Goal: Task Accomplishment & Management: Use online tool/utility

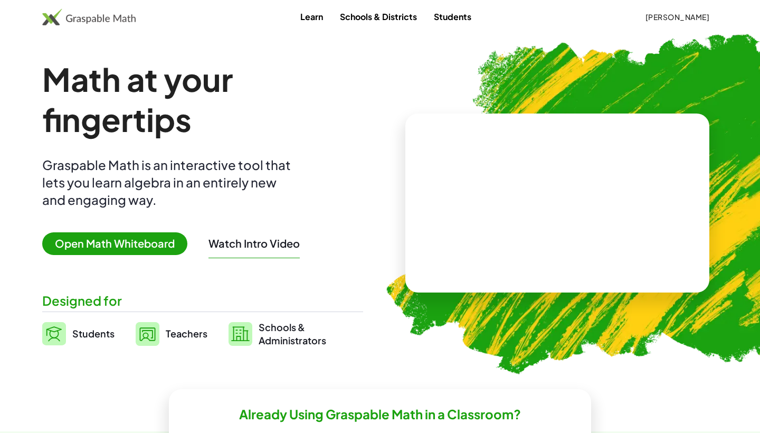
click at [155, 240] on span "Open Math Whiteboard" at bounding box center [114, 243] width 145 height 23
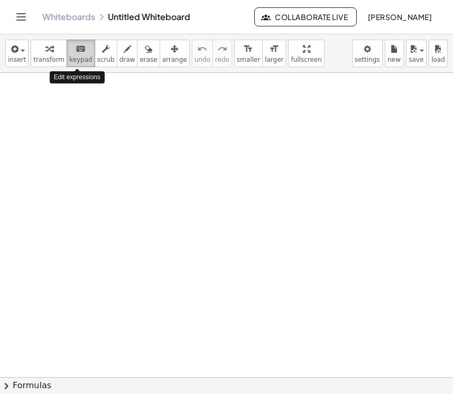
click at [79, 54] on icon "keyboard" at bounding box center [81, 49] width 10 height 13
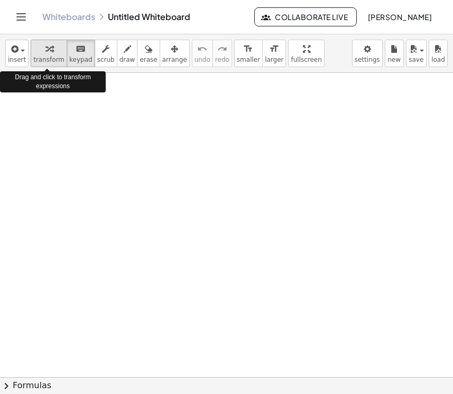
click at [52, 58] on span "transform" at bounding box center [48, 59] width 31 height 7
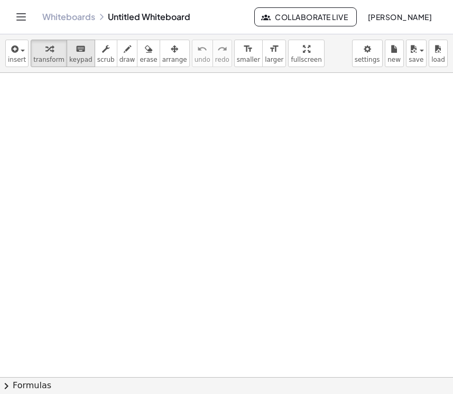
click at [69, 53] on div "keyboard" at bounding box center [80, 48] width 23 height 13
click at [15, 56] on span "insert" at bounding box center [17, 59] width 18 height 7
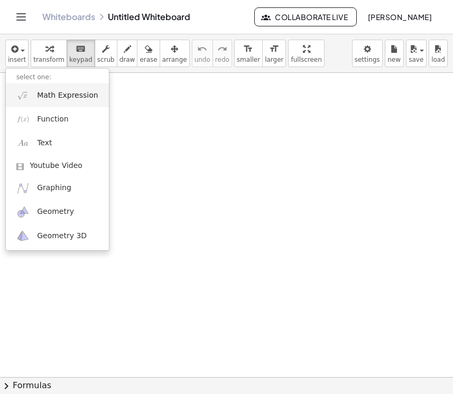
click at [57, 98] on span "Math Expression" at bounding box center [67, 95] width 61 height 11
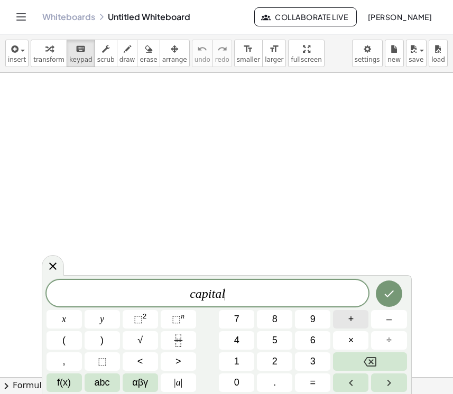
click at [346, 324] on button "+" at bounding box center [350, 319] width 35 height 18
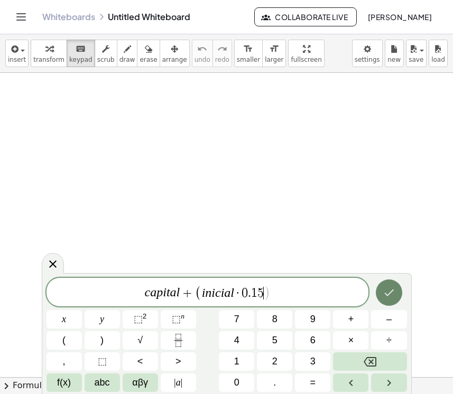
click at [384, 297] on icon "Done" at bounding box center [388, 292] width 13 height 13
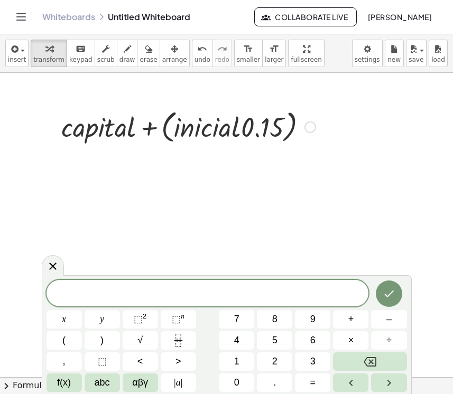
click at [235, 129] on div at bounding box center [188, 126] width 265 height 40
click at [194, 127] on div at bounding box center [188, 126] width 265 height 40
click at [309, 125] on div at bounding box center [310, 127] width 12 height 12
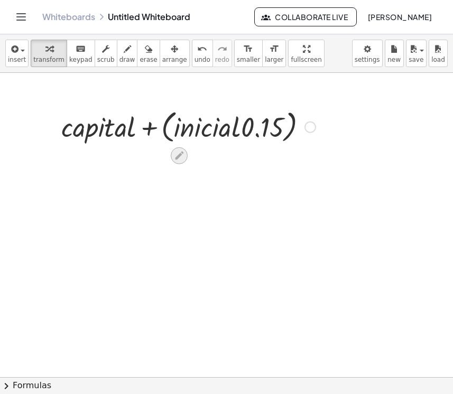
drag, startPoint x: 191, startPoint y: 158, endPoint x: 177, endPoint y: 159, distance: 13.8
click at [177, 159] on icon at bounding box center [178, 155] width 11 height 11
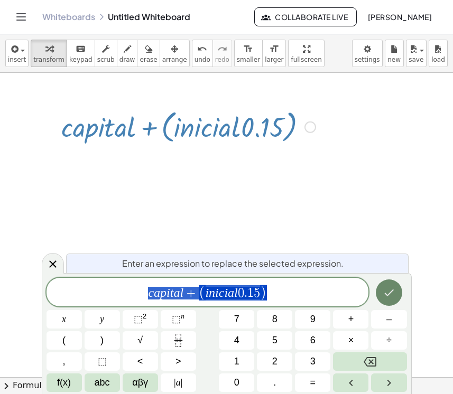
click at [388, 289] on icon "Done" at bounding box center [388, 292] width 13 height 13
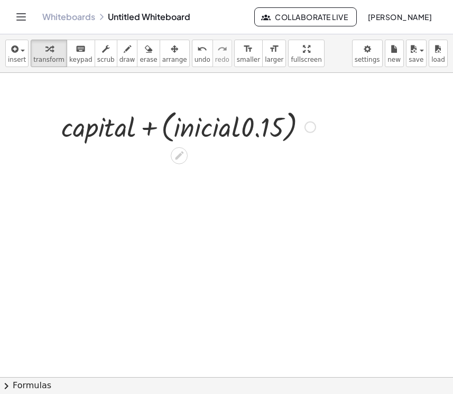
click at [176, 156] on icon at bounding box center [178, 155] width 11 height 11
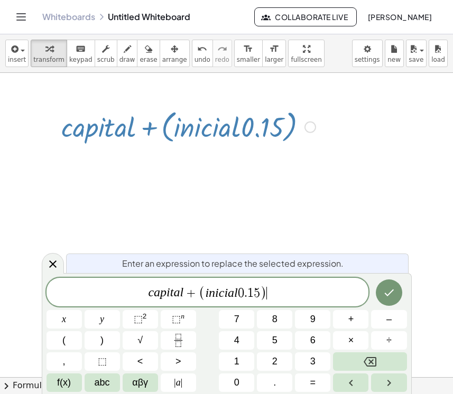
click at [282, 293] on span "c a p i t a l + ( i n i c i a l 0 . 1 5 ) ​" at bounding box center [207, 292] width 322 height 17
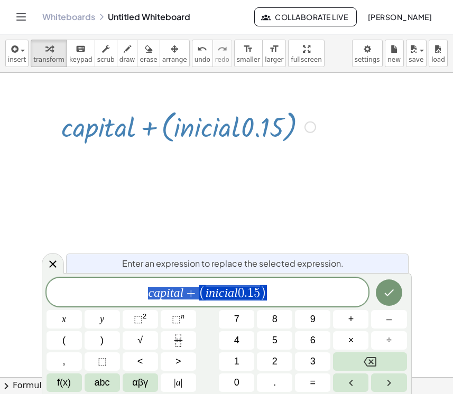
drag, startPoint x: 148, startPoint y: 292, endPoint x: 240, endPoint y: 288, distance: 91.9
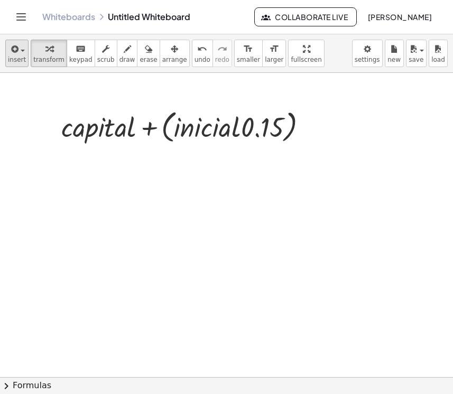
click at [18, 58] on span "insert" at bounding box center [17, 59] width 18 height 7
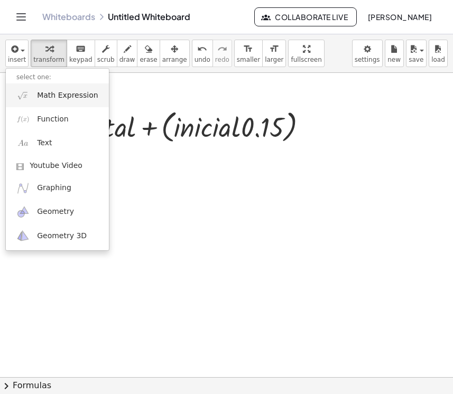
click at [51, 101] on link "Math Expression" at bounding box center [57, 95] width 103 height 24
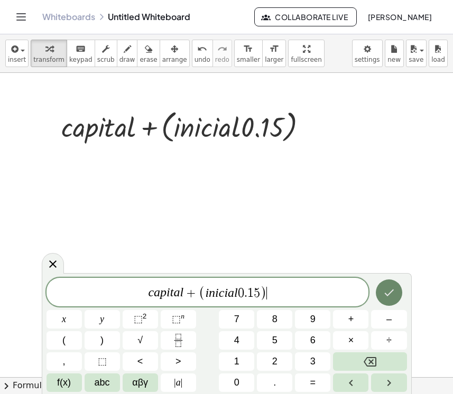
click at [384, 296] on icon "Done" at bounding box center [388, 292] width 13 height 13
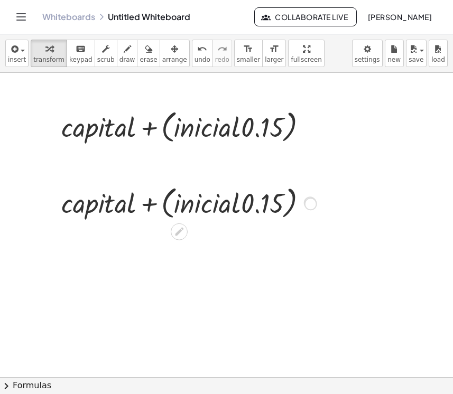
click at [310, 200] on div at bounding box center [310, 204] width 12 height 12
click at [178, 208] on div at bounding box center [188, 202] width 265 height 40
click at [57, 204] on div at bounding box center [53, 202] width 16 height 45
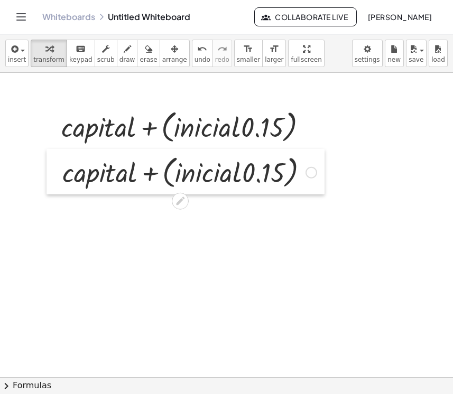
drag, startPoint x: 57, startPoint y: 204, endPoint x: 58, endPoint y: 173, distance: 30.6
click at [58, 173] on div at bounding box center [54, 171] width 16 height 45
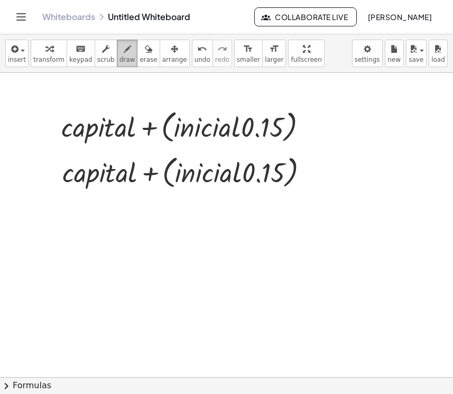
click at [124, 54] on icon "button" at bounding box center [127, 49] width 7 height 13
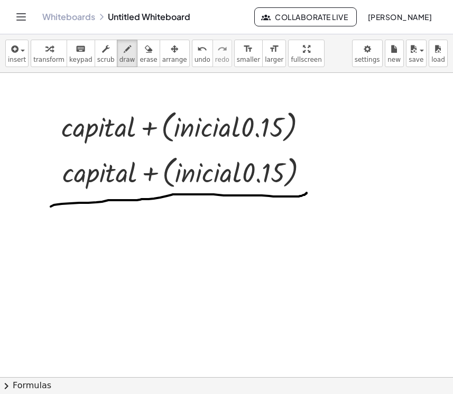
drag, startPoint x: 51, startPoint y: 206, endPoint x: 306, endPoint y: 193, distance: 256.0
click at [15, 60] on span "insert" at bounding box center [17, 59] width 18 height 7
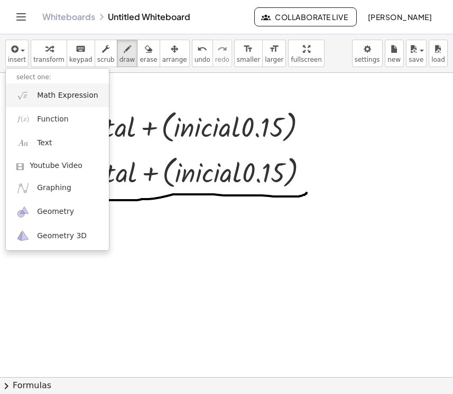
click at [87, 100] on span "Math Expression" at bounding box center [67, 95] width 61 height 11
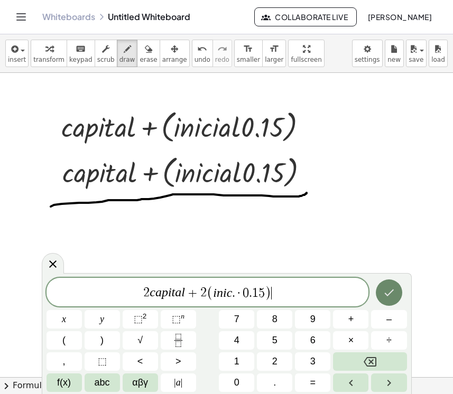
click at [386, 299] on button "Done" at bounding box center [388, 292] width 26 height 26
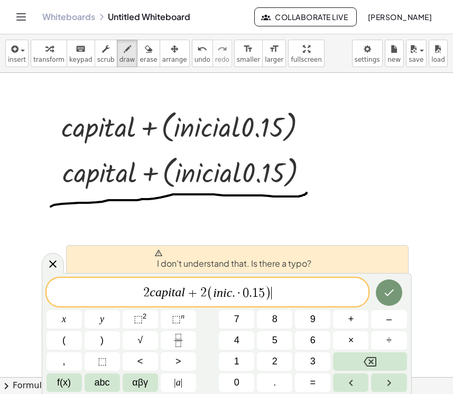
click at [235, 294] on span "i n i c . · 0 . 1 5" at bounding box center [239, 293] width 52 height 13
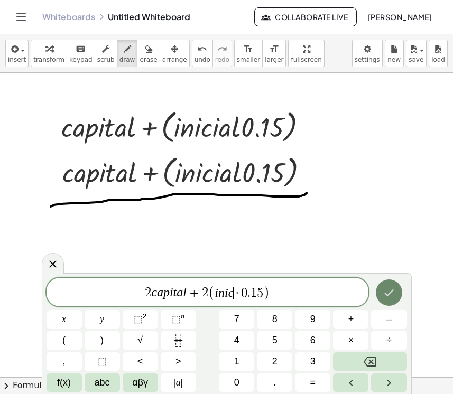
click at [393, 297] on icon "Done" at bounding box center [388, 292] width 13 height 13
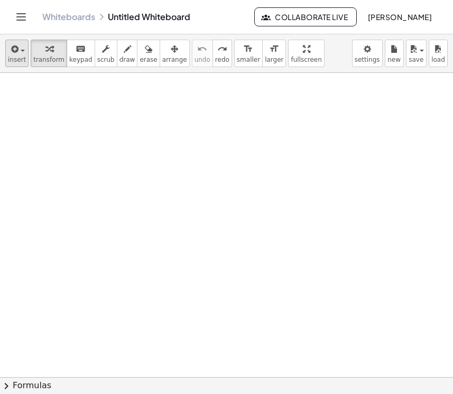
click at [16, 53] on icon "button" at bounding box center [14, 49] width 10 height 13
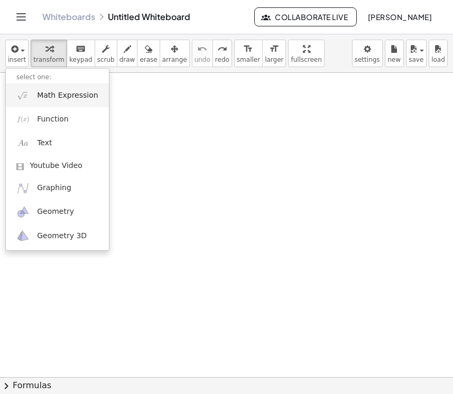
click at [82, 99] on span "Math Expression" at bounding box center [67, 95] width 61 height 11
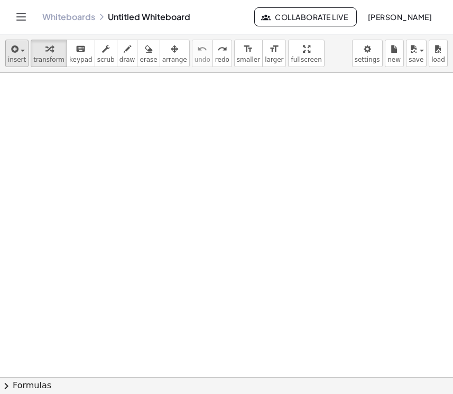
click at [11, 52] on icon "button" at bounding box center [14, 49] width 10 height 13
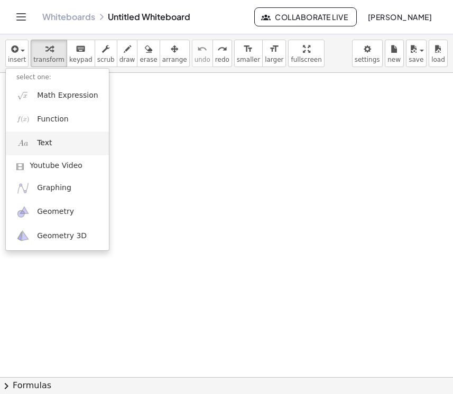
click at [61, 140] on link "Text" at bounding box center [57, 143] width 103 height 24
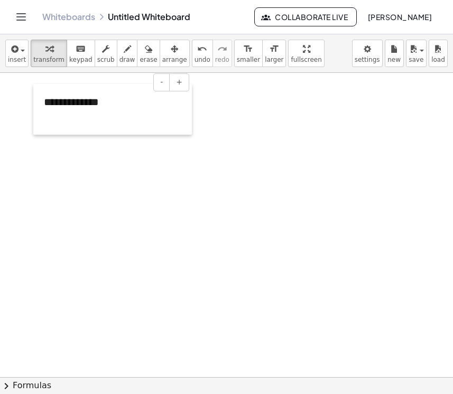
drag, startPoint x: 47, startPoint y: 125, endPoint x: 35, endPoint y: 105, distance: 23.0
click at [35, 105] on div at bounding box center [38, 109] width 11 height 51
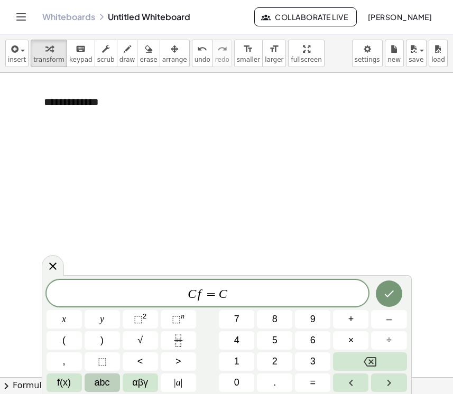
click at [98, 383] on span "abc" at bounding box center [102, 382] width 15 height 14
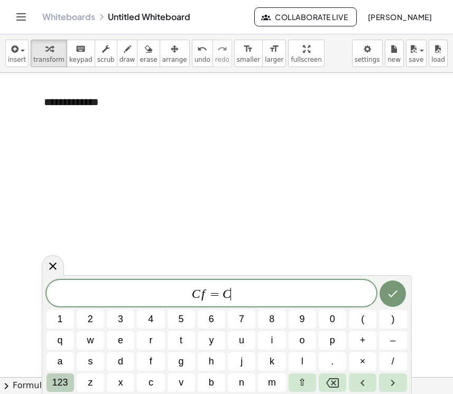
click at [66, 388] on span "123" at bounding box center [60, 382] width 16 height 14
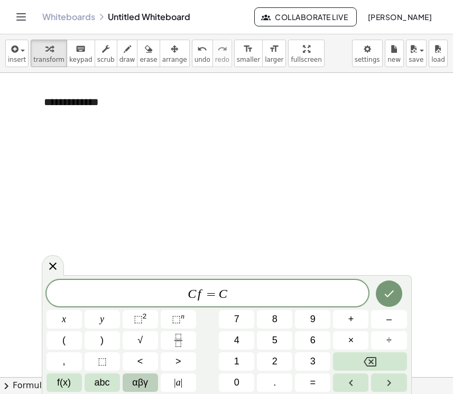
click at [133, 380] on span "αβγ" at bounding box center [140, 382] width 16 height 14
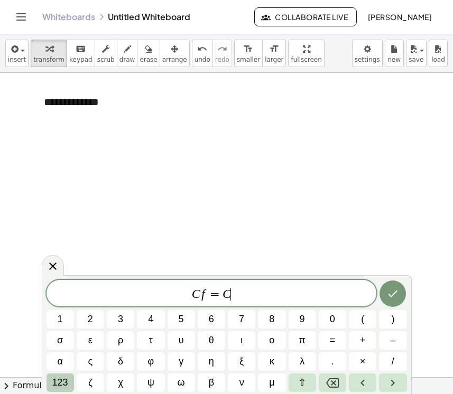
click at [62, 389] on span "123" at bounding box center [60, 382] width 16 height 14
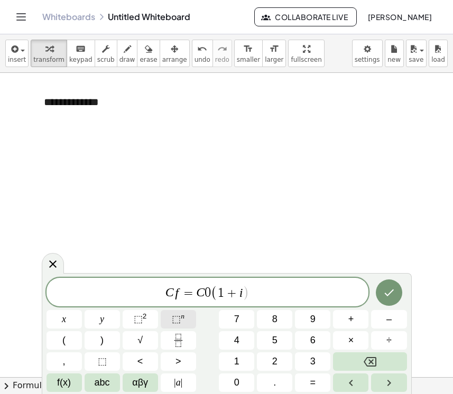
click at [171, 317] on button "⬚ n" at bounding box center [178, 319] width 35 height 18
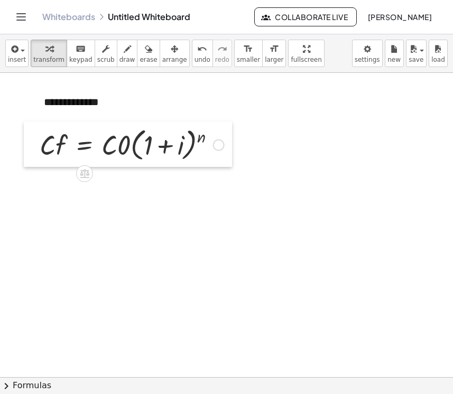
drag, startPoint x: 79, startPoint y: 182, endPoint x: 25, endPoint y: 151, distance: 62.7
click at [25, 151] on div at bounding box center [32, 143] width 16 height 45
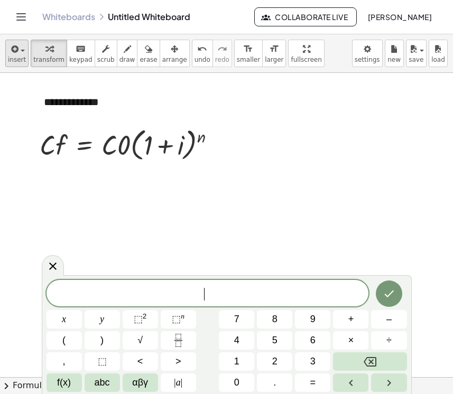
click at [16, 52] on icon "button" at bounding box center [14, 49] width 10 height 13
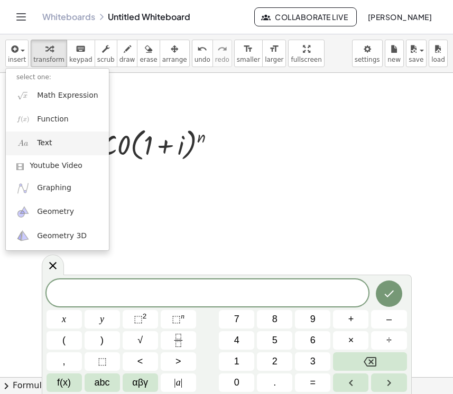
click at [73, 142] on link "Text" at bounding box center [57, 143] width 103 height 24
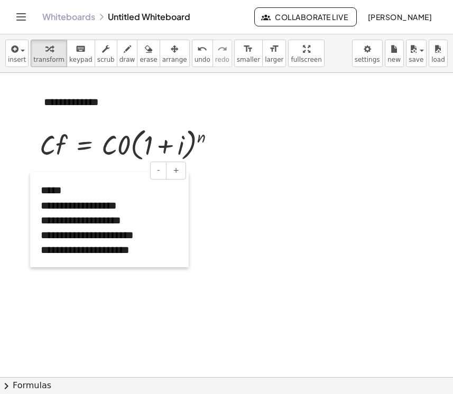
drag, startPoint x: 48, startPoint y: 253, endPoint x: 32, endPoint y: 215, distance: 40.5
click at [32, 215] on div at bounding box center [35, 219] width 11 height 95
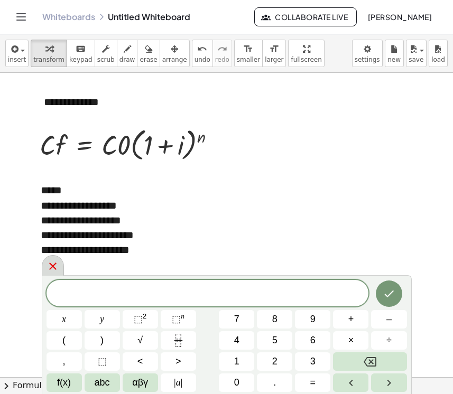
click at [57, 265] on icon at bounding box center [52, 266] width 13 height 13
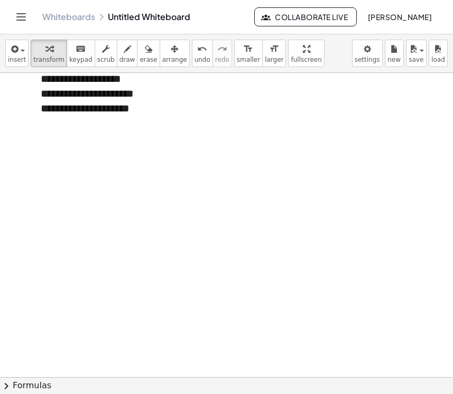
scroll to position [141, 0]
click at [178, 105] on div "**********" at bounding box center [109, 78] width 158 height 95
click at [116, 141] on div at bounding box center [226, 236] width 453 height 608
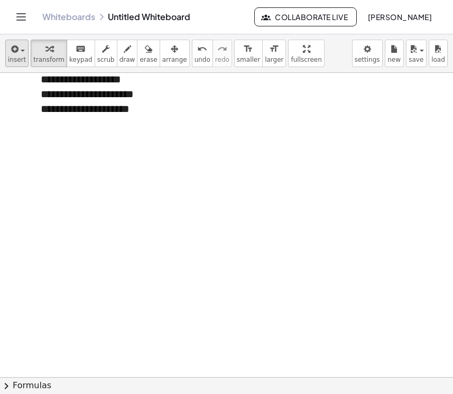
click at [19, 54] on div "button" at bounding box center [17, 48] width 18 height 13
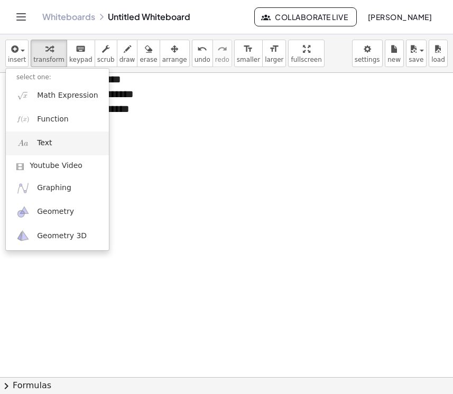
click at [67, 143] on link "Text" at bounding box center [57, 143] width 103 height 24
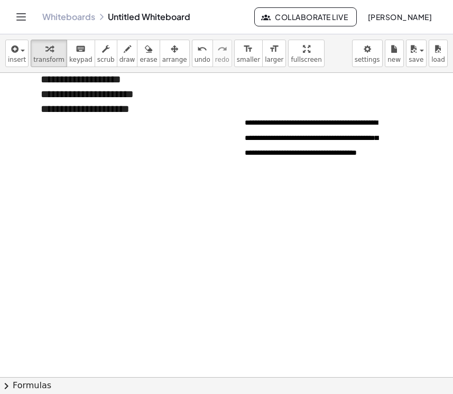
click at [210, 151] on div at bounding box center [226, 236] width 453 height 608
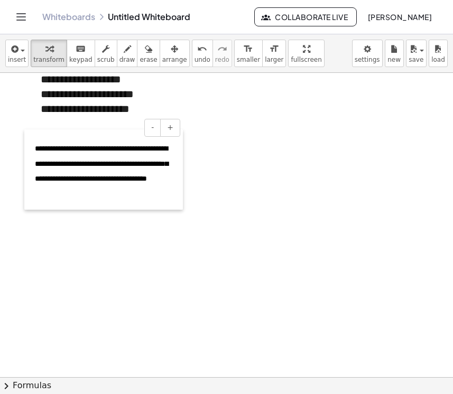
drag, startPoint x: 238, startPoint y: 146, endPoint x: 29, endPoint y: 172, distance: 211.2
click at [29, 172] on div at bounding box center [29, 169] width 11 height 80
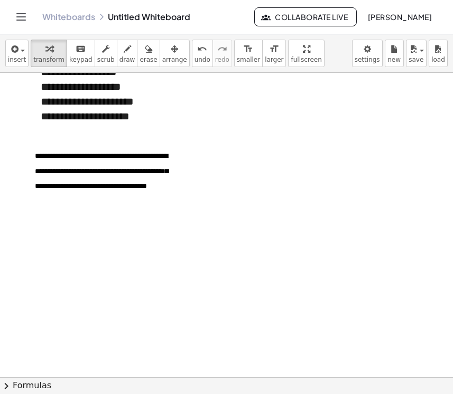
scroll to position [130, 0]
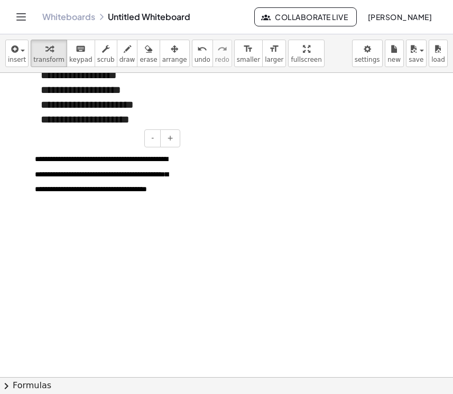
click at [168, 201] on div "**********" at bounding box center [103, 180] width 158 height 80
click at [177, 237] on div at bounding box center [226, 246] width 453 height 608
click at [161, 207] on div "**********" at bounding box center [103, 180] width 158 height 80
click at [128, 274] on div at bounding box center [226, 246] width 453 height 608
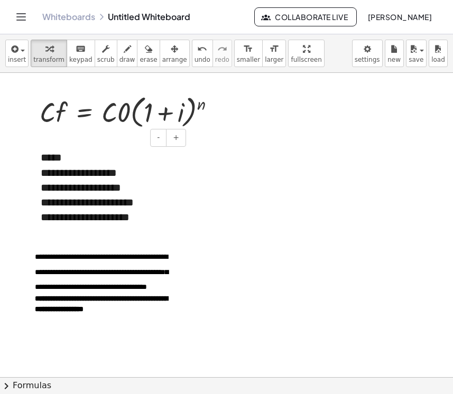
scroll to position [32, 0]
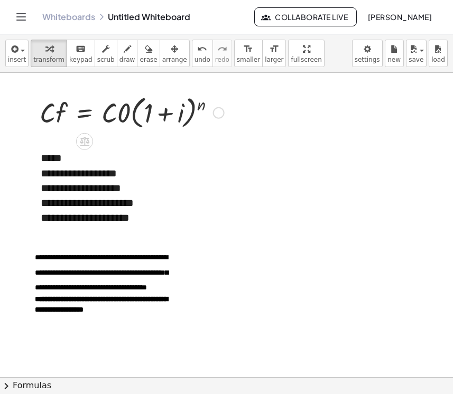
click at [56, 111] on div at bounding box center [131, 112] width 195 height 40
click at [123, 111] on div at bounding box center [131, 112] width 195 height 40
click at [85, 138] on icon at bounding box center [85, 141] width 10 height 9
click at [125, 142] on icon at bounding box center [127, 141] width 6 height 2
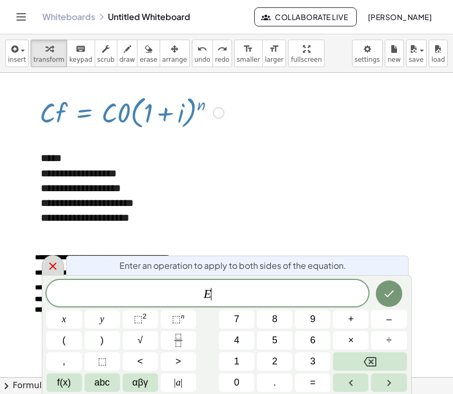
click at [48, 267] on icon at bounding box center [52, 266] width 13 height 13
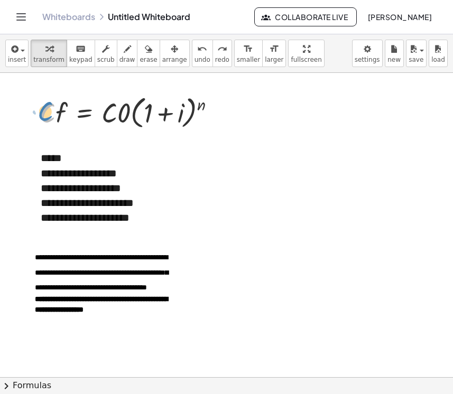
click at [43, 110] on div at bounding box center [131, 112] width 195 height 40
click at [134, 118] on div at bounding box center [131, 112] width 195 height 40
click at [203, 189] on div at bounding box center [226, 345] width 453 height 608
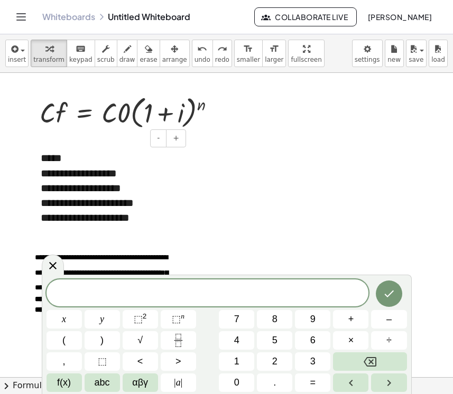
click at [82, 175] on div "**********" at bounding box center [109, 173] width 137 height 15
click at [18, 181] on div at bounding box center [226, 345] width 453 height 608
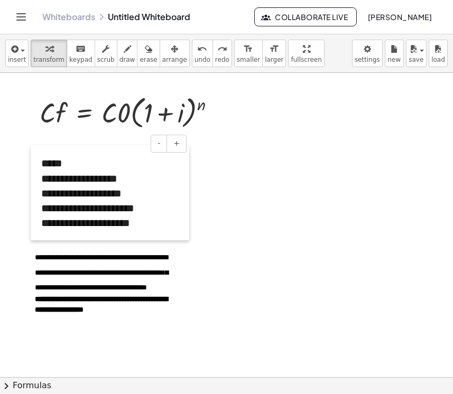
drag, startPoint x: 33, startPoint y: 173, endPoint x: 33, endPoint y: 178, distance: 5.3
click at [33, 178] on div at bounding box center [36, 192] width 11 height 95
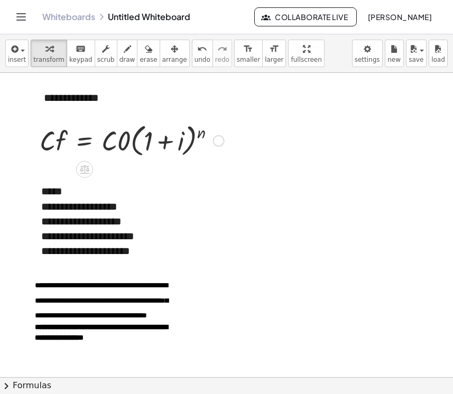
scroll to position [5, 0]
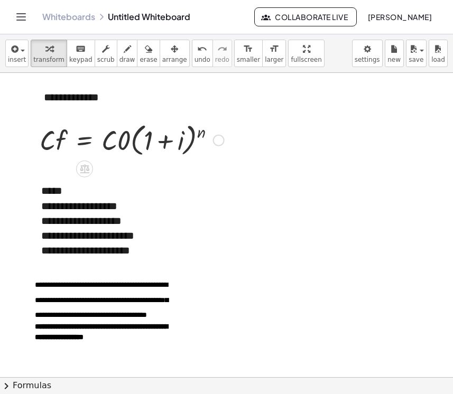
click at [218, 137] on div at bounding box center [219, 141] width 12 height 12
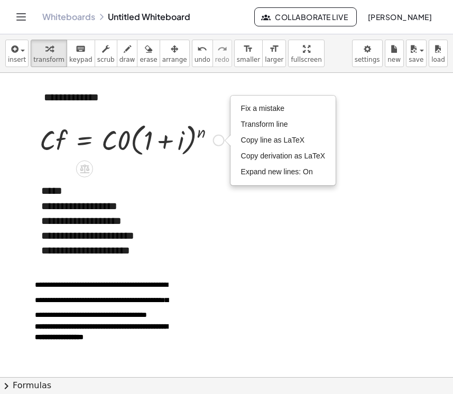
click at [118, 128] on div at bounding box center [131, 139] width 195 height 40
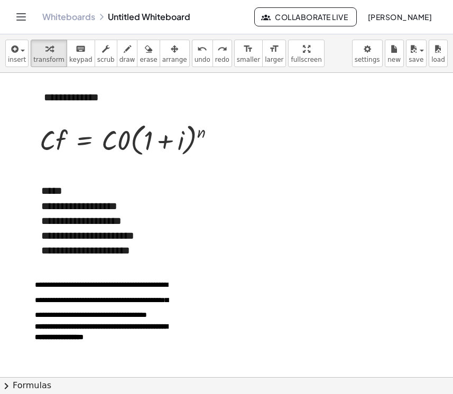
click at [307, 246] on div at bounding box center [226, 372] width 453 height 608
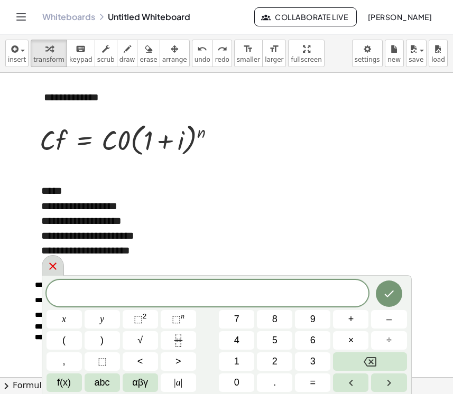
click at [56, 263] on icon at bounding box center [52, 265] width 7 height 7
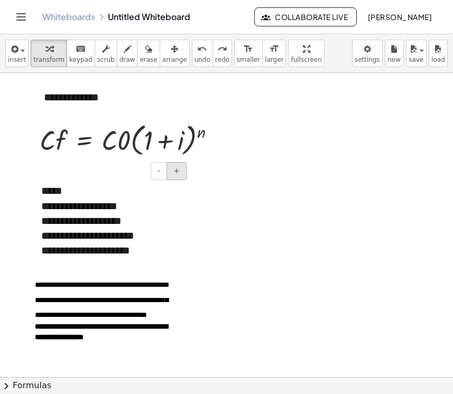
click at [176, 172] on span "+" at bounding box center [176, 170] width 6 height 8
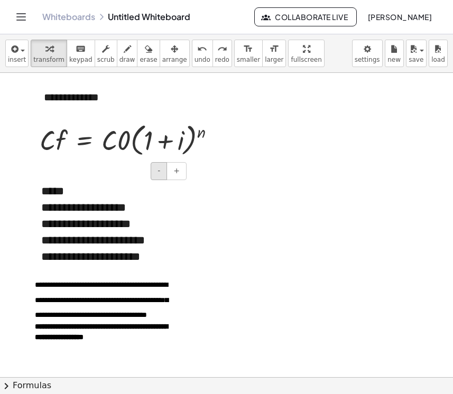
click at [158, 174] on span "-" at bounding box center [158, 170] width 3 height 8
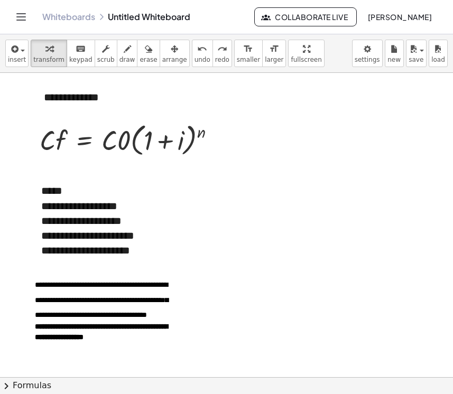
click at [277, 230] on div at bounding box center [226, 372] width 453 height 608
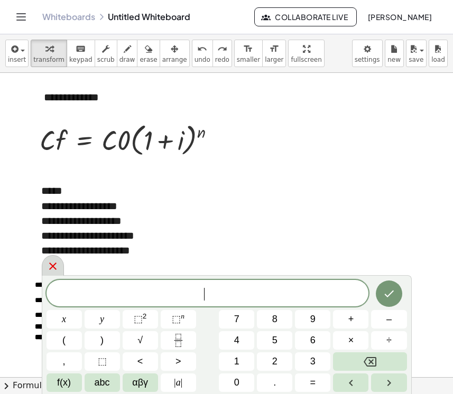
click at [57, 267] on icon at bounding box center [52, 266] width 13 height 13
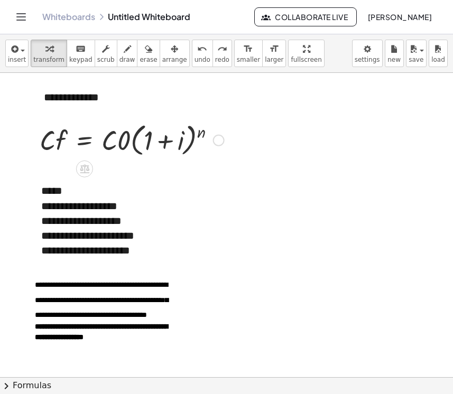
click at [219, 141] on div at bounding box center [219, 141] width 12 height 12
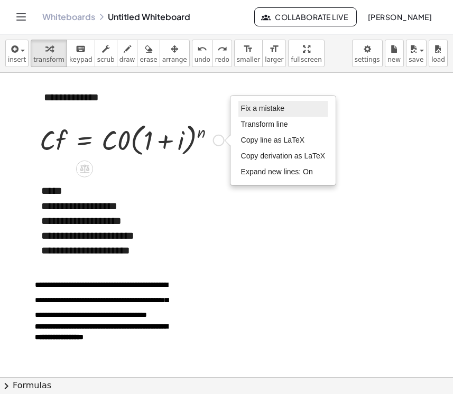
click at [252, 114] on li "Fix a mistake" at bounding box center [283, 109] width 90 height 16
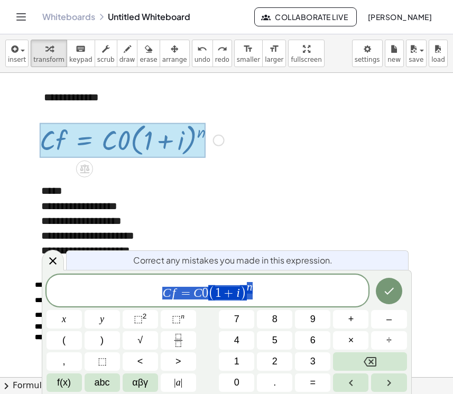
drag, startPoint x: 163, startPoint y: 292, endPoint x: 250, endPoint y: 287, distance: 87.2
click at [50, 264] on icon at bounding box center [52, 260] width 7 height 7
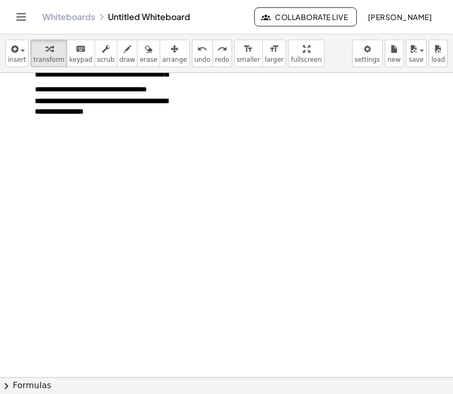
scroll to position [228, 0]
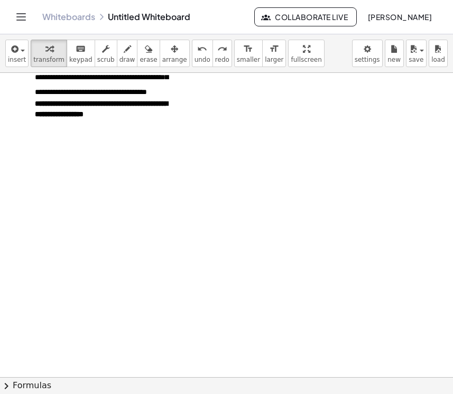
click at [180, 172] on div at bounding box center [226, 149] width 453 height 608
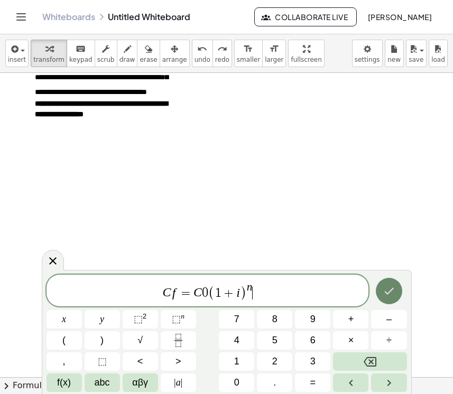
click at [384, 291] on icon "Done" at bounding box center [388, 291] width 13 height 13
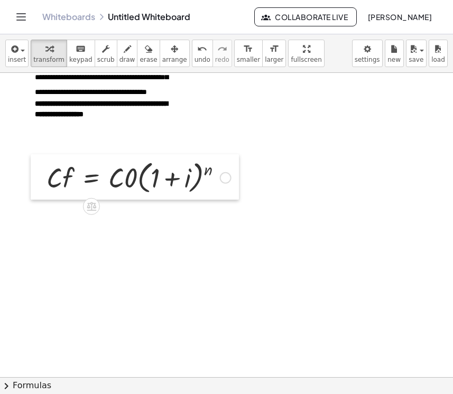
drag, startPoint x: 184, startPoint y: 198, endPoint x: 35, endPoint y: 180, distance: 149.9
click at [35, 180] on div at bounding box center [39, 176] width 16 height 45
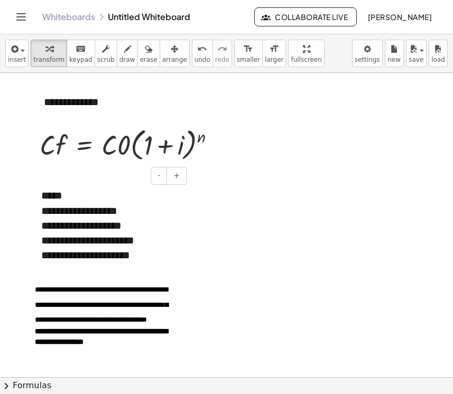
scroll to position [0, 0]
click at [105, 100] on div "**********" at bounding box center [112, 109] width 158 height 51
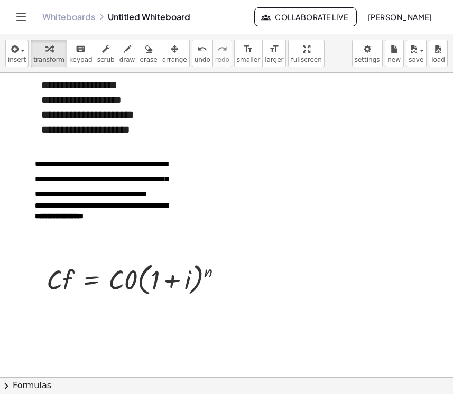
scroll to position [135, 0]
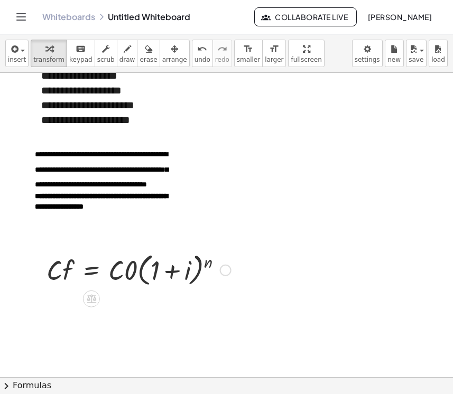
click at [59, 262] on div at bounding box center [138, 269] width 195 height 40
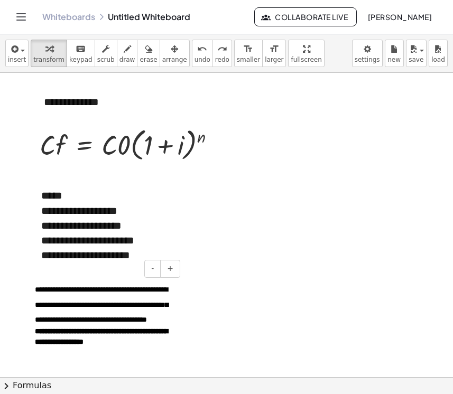
scroll to position [0, 0]
click at [117, 104] on div "**********" at bounding box center [112, 109] width 158 height 51
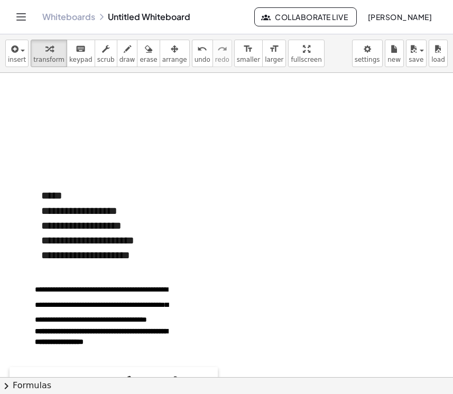
drag, startPoint x: 26, startPoint y: 149, endPoint x: 12, endPoint y: 394, distance: 246.0
click at [12, 394] on html "**********" at bounding box center [226, 197] width 453 height 394
click at [272, 169] on div at bounding box center [226, 377] width 453 height 608
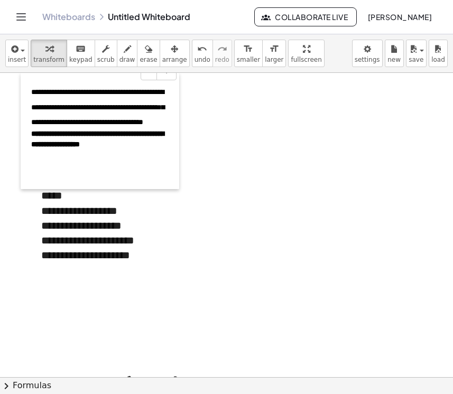
drag, startPoint x: 29, startPoint y: 322, endPoint x: 25, endPoint y: 107, distance: 215.0
click at [25, 107] on div at bounding box center [26, 131] width 11 height 116
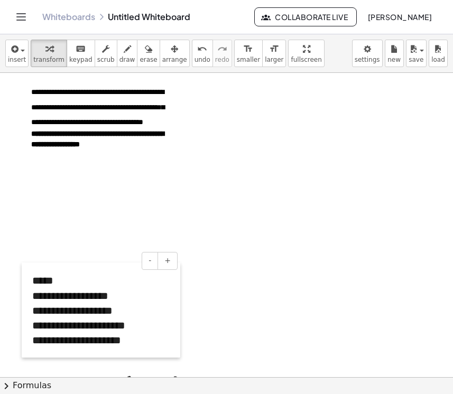
drag, startPoint x: 34, startPoint y: 222, endPoint x: 25, endPoint y: 307, distance: 85.5
click at [25, 307] on div at bounding box center [27, 309] width 11 height 95
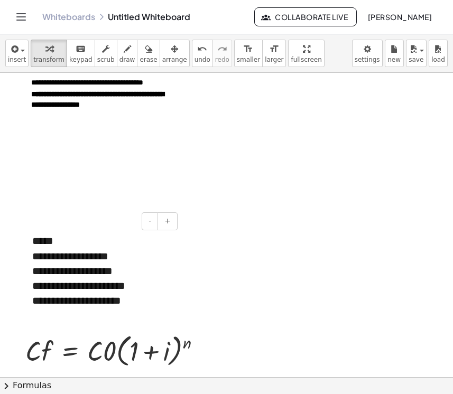
scroll to position [56, 0]
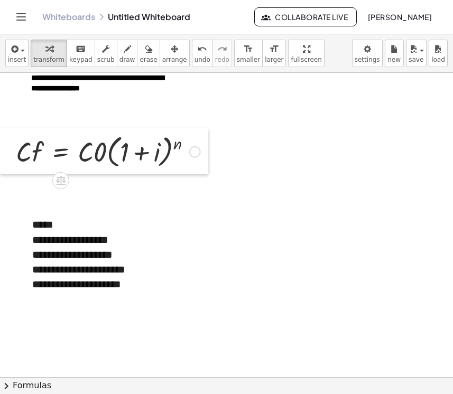
drag, startPoint x: 14, startPoint y: 336, endPoint x: 1, endPoint y: 154, distance: 183.2
click at [1, 154] on div at bounding box center [8, 150] width 16 height 45
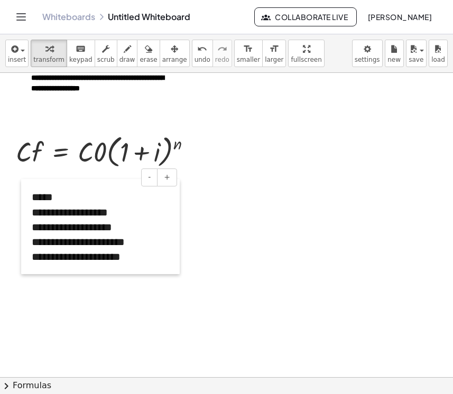
drag, startPoint x: 22, startPoint y: 256, endPoint x: 21, endPoint y: 229, distance: 27.5
click at [21, 229] on div at bounding box center [26, 226] width 11 height 95
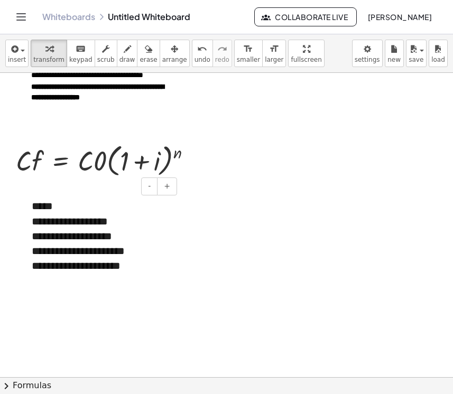
scroll to position [82, 0]
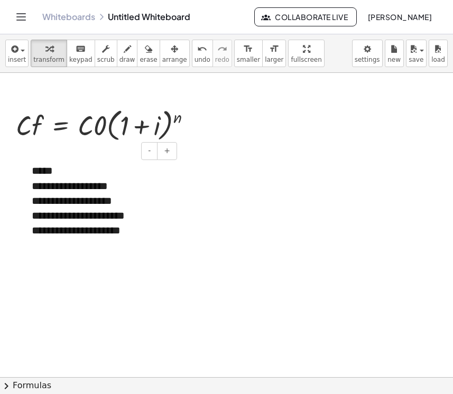
click at [158, 240] on div "**********" at bounding box center [100, 200] width 158 height 95
click at [118, 284] on div at bounding box center [226, 294] width 453 height 608
click at [79, 292] on div at bounding box center [226, 294] width 453 height 608
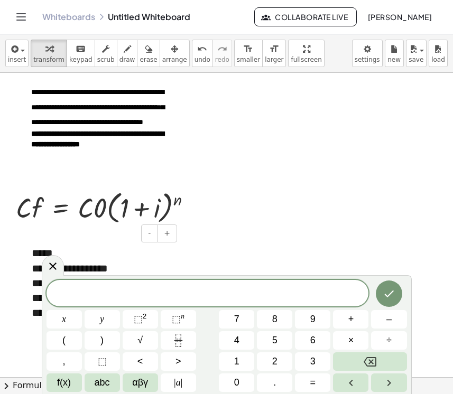
scroll to position [0, 0]
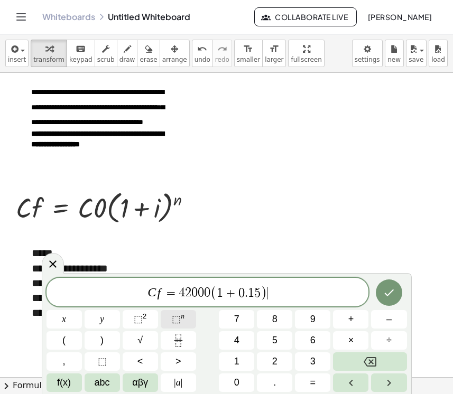
click at [172, 317] on span "⬚" at bounding box center [176, 319] width 9 height 11
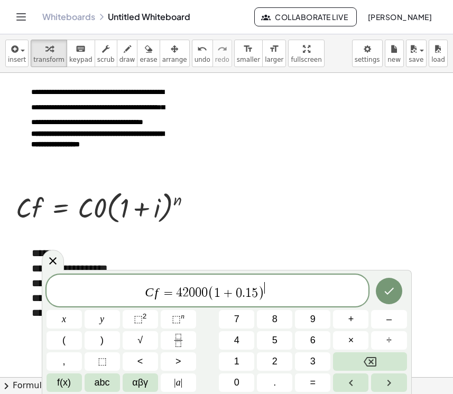
click at [257, 292] on span "5" at bounding box center [254, 293] width 6 height 13
click at [269, 286] on span "C f = 4 2 0 0 0 ( 1 + 0 . 2 ) ​" at bounding box center [207, 291] width 322 height 21
click at [263, 287] on span "​" at bounding box center [263, 288] width 5 height 12
click at [387, 291] on icon "Done" at bounding box center [388, 291] width 13 height 13
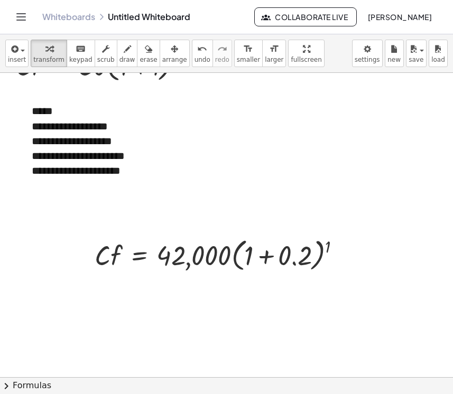
scroll to position [142, 0]
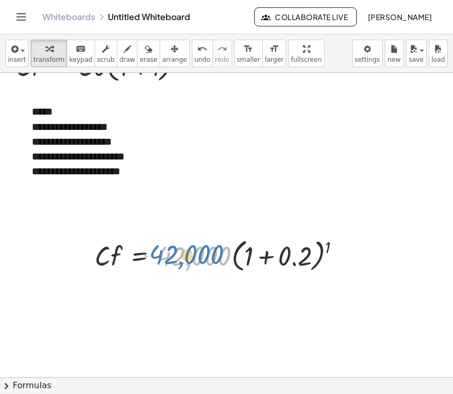
click at [213, 260] on div at bounding box center [221, 255] width 265 height 40
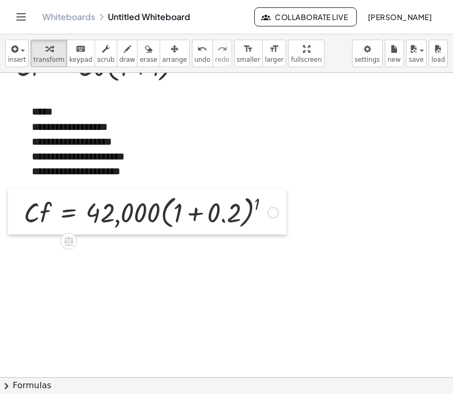
drag, startPoint x: 85, startPoint y: 254, endPoint x: 14, endPoint y: 211, distance: 83.0
click at [14, 211] on div at bounding box center [16, 211] width 16 height 45
click at [277, 211] on div at bounding box center [273, 213] width 12 height 12
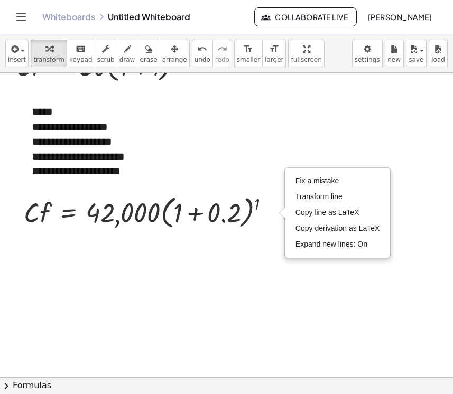
click at [206, 271] on div at bounding box center [226, 235] width 453 height 608
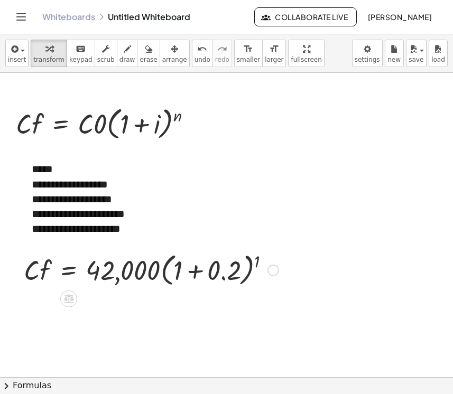
scroll to position [85, 0]
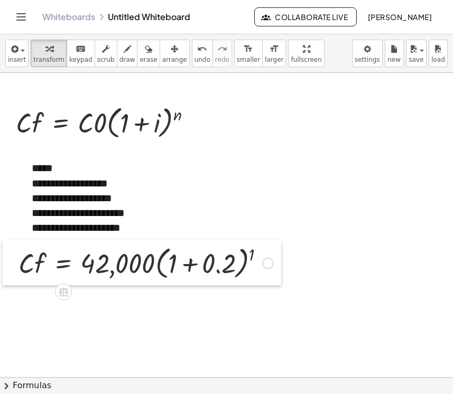
drag, startPoint x: 14, startPoint y: 271, endPoint x: 9, endPoint y: 266, distance: 7.9
click at [9, 266] on div at bounding box center [11, 262] width 16 height 45
click at [68, 294] on icon at bounding box center [63, 291] width 11 height 11
click at [41, 293] on span "−" at bounding box center [42, 292] width 6 height 15
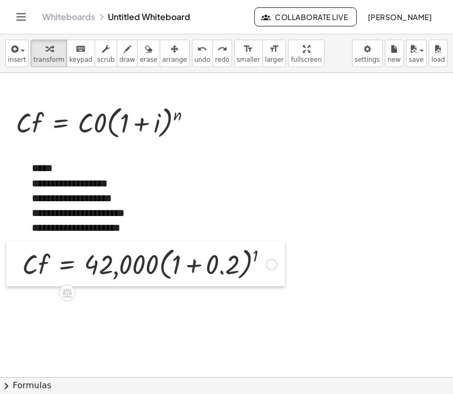
drag, startPoint x: 55, startPoint y: 267, endPoint x: 10, endPoint y: 268, distance: 44.9
click at [10, 268] on div at bounding box center [14, 263] width 16 height 45
click at [118, 312] on div at bounding box center [226, 292] width 453 height 608
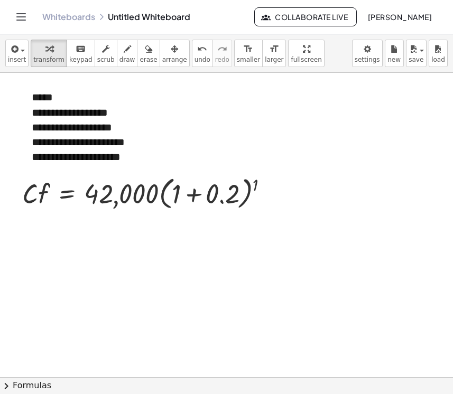
scroll to position [160, 0]
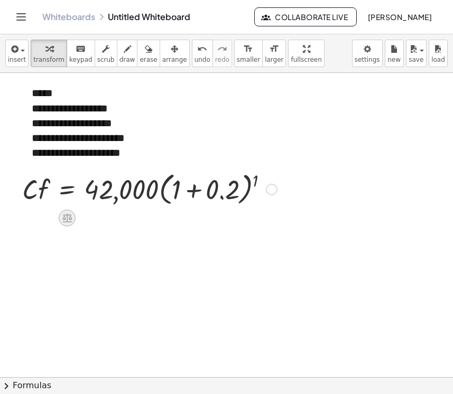
click at [66, 217] on icon at bounding box center [66, 217] width 11 height 11
click at [110, 220] on icon at bounding box center [110, 218] width 10 height 10
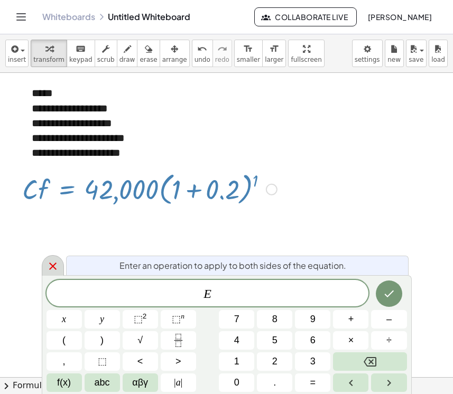
click at [50, 272] on icon at bounding box center [52, 266] width 13 height 13
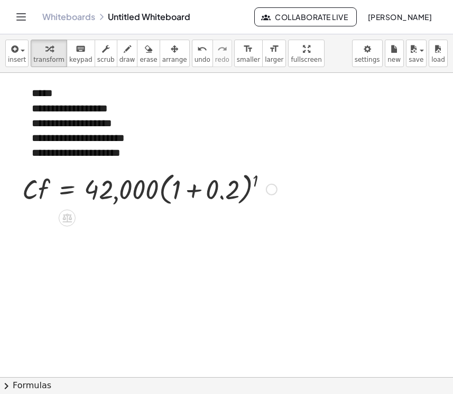
click at [144, 194] on div at bounding box center [149, 188] width 265 height 40
click at [272, 191] on div at bounding box center [272, 190] width 12 height 12
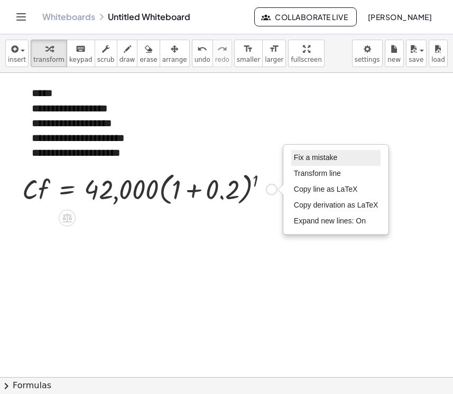
click at [321, 163] on li "Fix a mistake" at bounding box center [336, 158] width 90 height 16
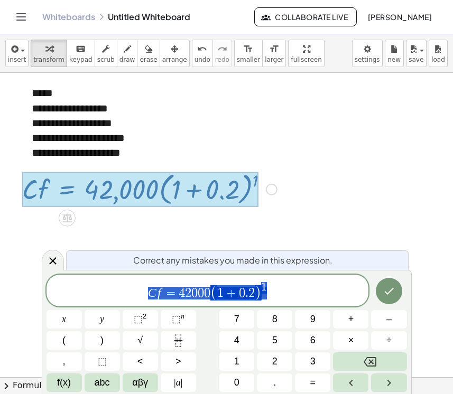
drag, startPoint x: 147, startPoint y: 294, endPoint x: 272, endPoint y: 285, distance: 125.5
click at [53, 264] on icon at bounding box center [52, 261] width 13 height 13
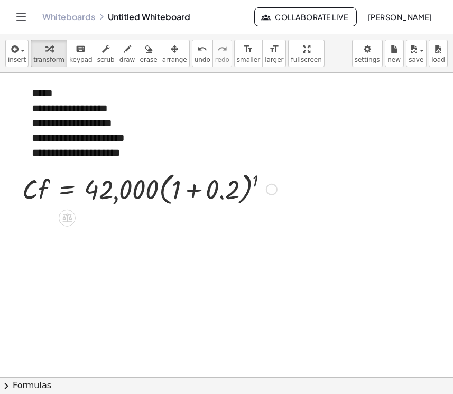
click at [65, 266] on div at bounding box center [226, 217] width 453 height 608
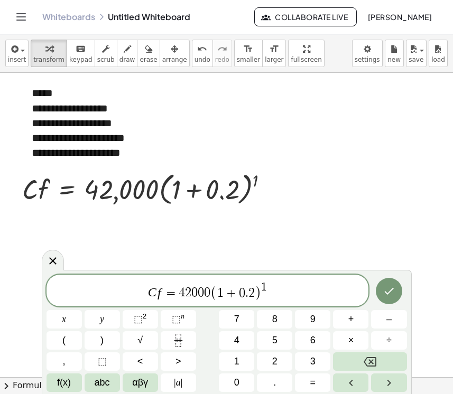
click at [265, 285] on span "1" at bounding box center [264, 287] width 6 height 12
click at [392, 294] on icon "Done" at bounding box center [388, 291] width 13 height 13
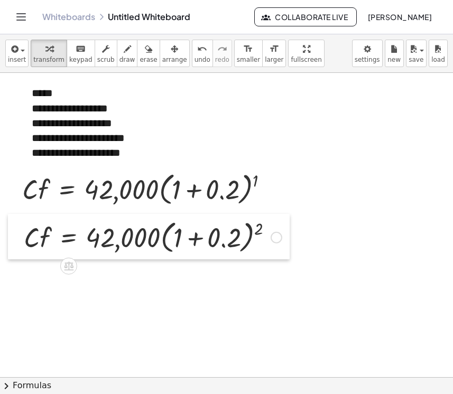
drag, startPoint x: 76, startPoint y: 293, endPoint x: 18, endPoint y: 241, distance: 77.4
click at [18, 241] on div at bounding box center [16, 236] width 16 height 45
click at [70, 267] on icon at bounding box center [69, 266] width 10 height 9
click at [108, 268] on icon at bounding box center [111, 266] width 10 height 10
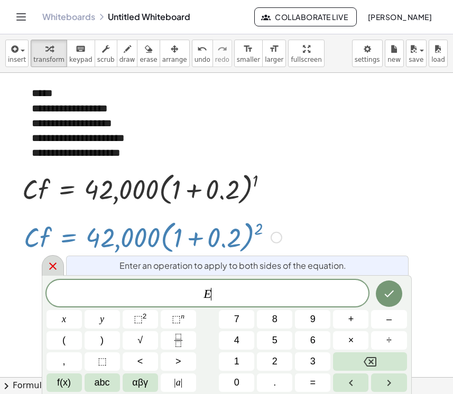
click at [54, 268] on icon at bounding box center [52, 265] width 7 height 7
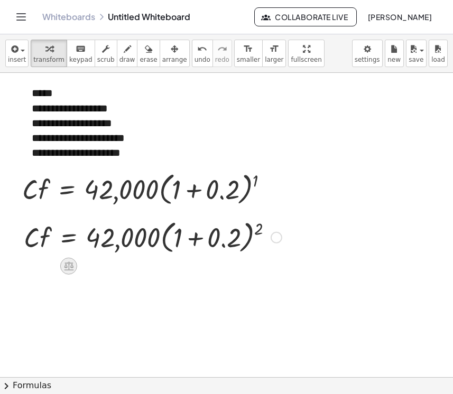
click at [69, 269] on icon at bounding box center [69, 266] width 10 height 9
click at [29, 268] on span "+" at bounding box center [26, 266] width 6 height 15
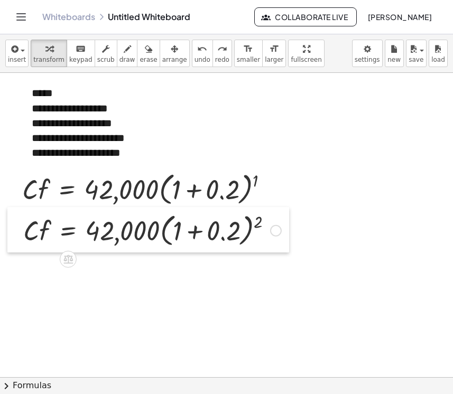
drag, startPoint x: 62, startPoint y: 240, endPoint x: 20, endPoint y: 233, distance: 43.3
click at [20, 233] on div at bounding box center [15, 229] width 16 height 45
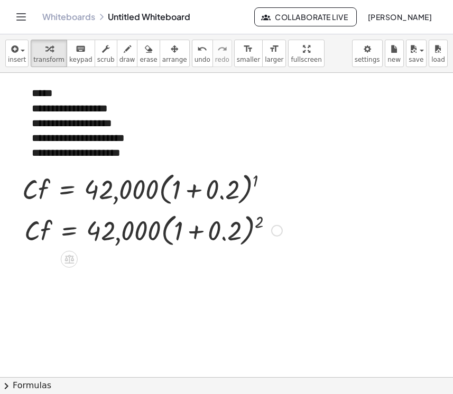
click at [39, 231] on div at bounding box center [153, 230] width 268 height 40
click at [67, 258] on icon at bounding box center [68, 258] width 11 height 11
click at [107, 262] on icon at bounding box center [112, 260] width 10 height 10
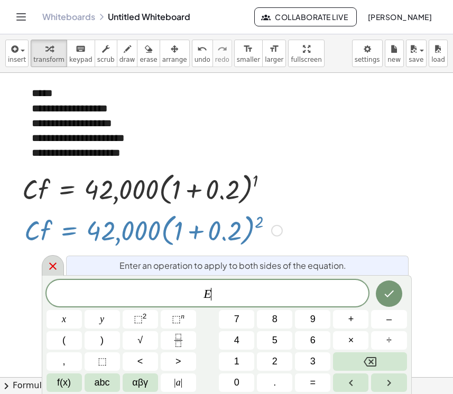
click at [54, 265] on icon at bounding box center [52, 265] width 7 height 7
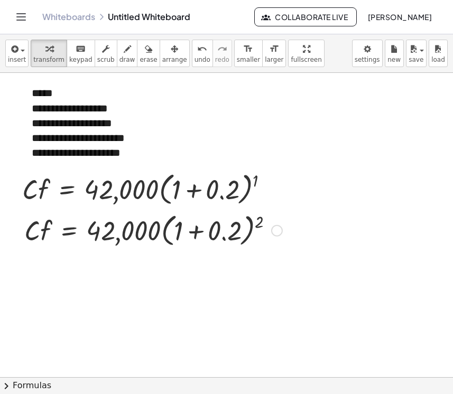
click at [274, 230] on div at bounding box center [277, 231] width 12 height 12
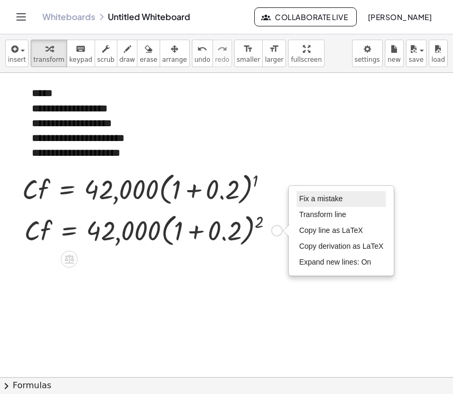
click at [326, 199] on span "Fix a mistake" at bounding box center [320, 198] width 43 height 8
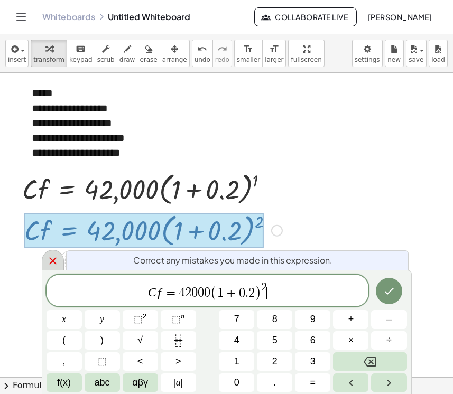
click at [58, 261] on icon at bounding box center [52, 261] width 13 height 13
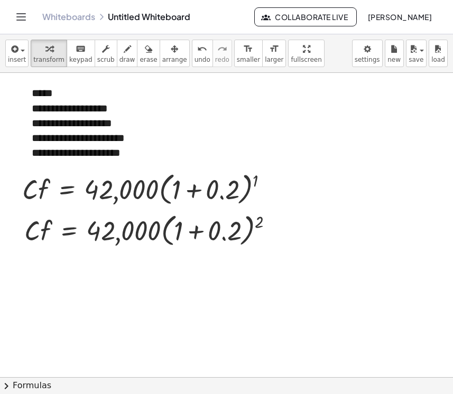
click at [88, 262] on div at bounding box center [226, 217] width 453 height 608
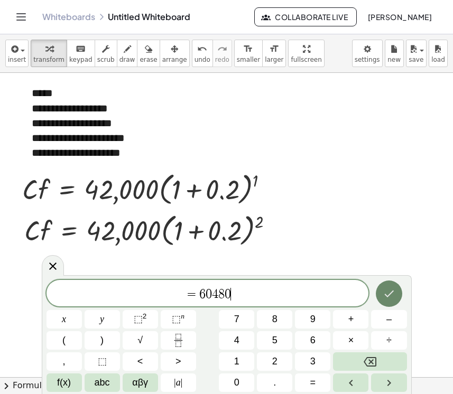
click at [388, 294] on icon "Done" at bounding box center [388, 293] width 13 height 13
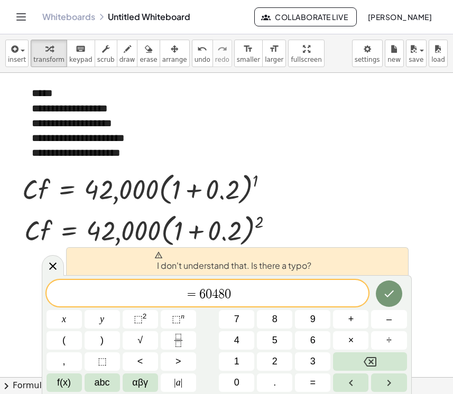
click at [184, 296] on span "= 6 0 4 8 0 ​" at bounding box center [207, 294] width 322 height 15
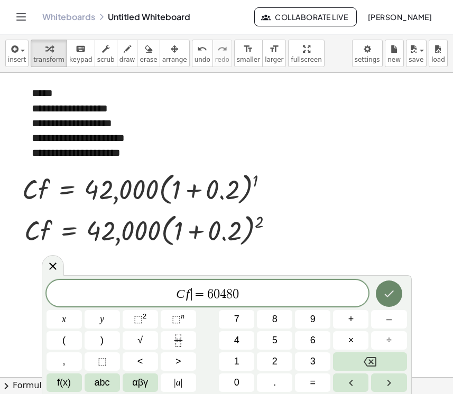
click at [391, 296] on icon "Done" at bounding box center [388, 293] width 13 height 13
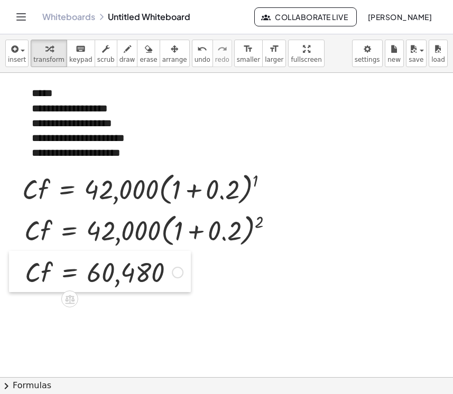
drag, startPoint x: 96, startPoint y: 287, endPoint x: 16, endPoint y: 276, distance: 80.0
click at [16, 276] on div at bounding box center [17, 271] width 16 height 41
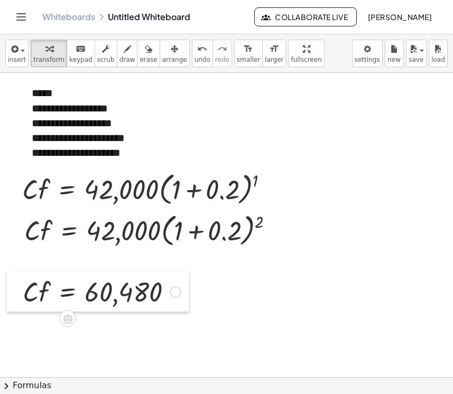
drag, startPoint x: 18, startPoint y: 275, endPoint x: 16, endPoint y: 295, distance: 19.7
click at [16, 295] on div at bounding box center [15, 290] width 16 height 41
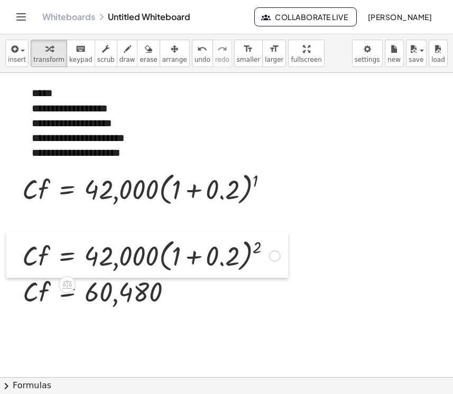
drag, startPoint x: 16, startPoint y: 229, endPoint x: 14, endPoint y: 255, distance: 25.4
click at [14, 255] on div at bounding box center [14, 254] width 16 height 45
click at [18, 217] on div at bounding box center [226, 217] width 453 height 608
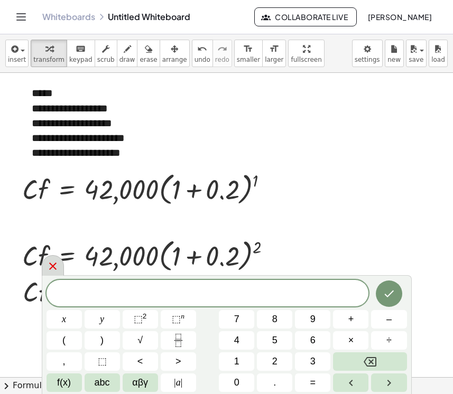
click at [54, 266] on icon at bounding box center [52, 266] width 13 height 13
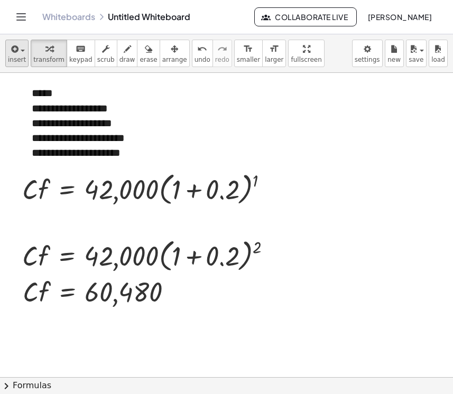
click at [13, 59] on span "insert" at bounding box center [17, 59] width 18 height 7
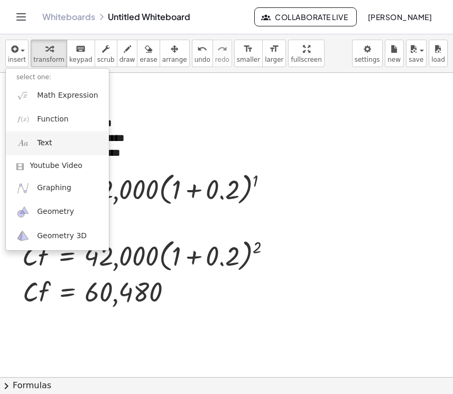
click at [65, 140] on link "Text" at bounding box center [57, 143] width 103 height 24
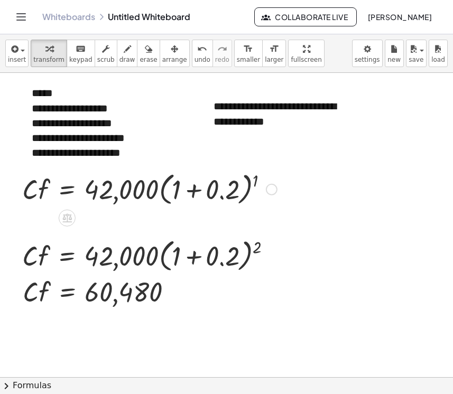
click at [283, 168] on div "· C · f = · 42,000 · ( + 1 + 0.2 ) 1 Fix a mistake Transform line Copy line as …" at bounding box center [145, 188] width 278 height 45
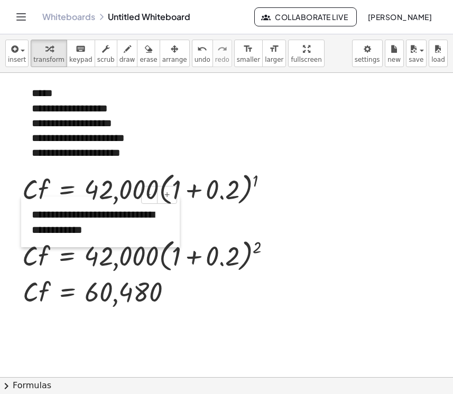
drag, startPoint x: 205, startPoint y: 114, endPoint x: 23, endPoint y: 222, distance: 211.5
click at [23, 222] on div at bounding box center [26, 221] width 11 height 51
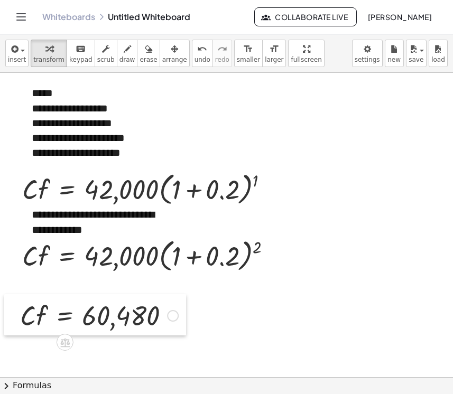
drag, startPoint x: 17, startPoint y: 290, endPoint x: 15, endPoint y: 313, distance: 23.4
click at [15, 314] on div at bounding box center [12, 314] width 16 height 41
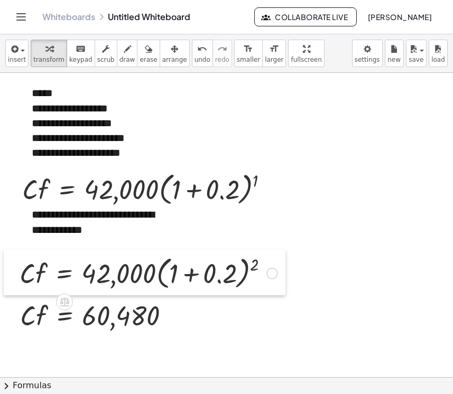
drag, startPoint x: 15, startPoint y: 259, endPoint x: 12, endPoint y: 276, distance: 17.1
click at [12, 276] on div at bounding box center [12, 272] width 16 height 45
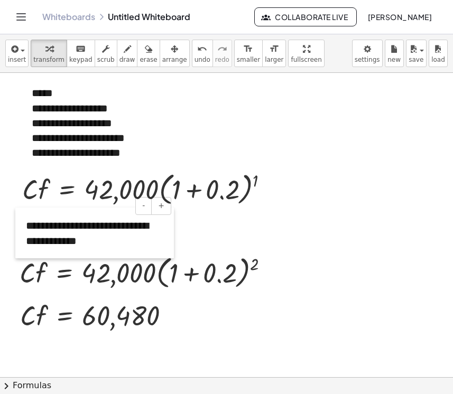
drag, startPoint x: 23, startPoint y: 220, endPoint x: 17, endPoint y: 231, distance: 12.5
click at [17, 231] on div at bounding box center [20, 233] width 11 height 51
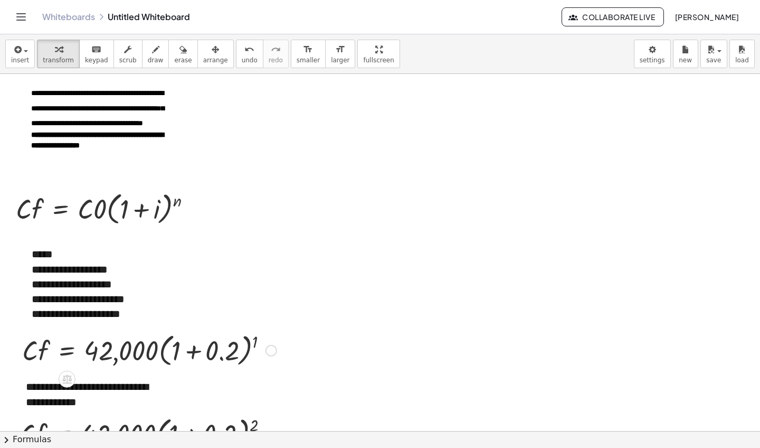
scroll to position [0, 0]
click at [720, 60] on span "save" at bounding box center [714, 60] width 15 height 7
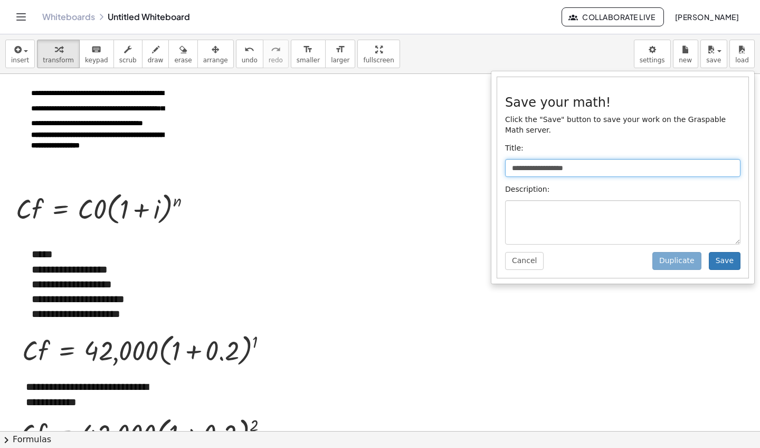
click at [589, 168] on input "**********" at bounding box center [623, 168] width 236 height 18
type input "*"
type input "**********"
click at [735, 262] on button "Save" at bounding box center [725, 261] width 32 height 18
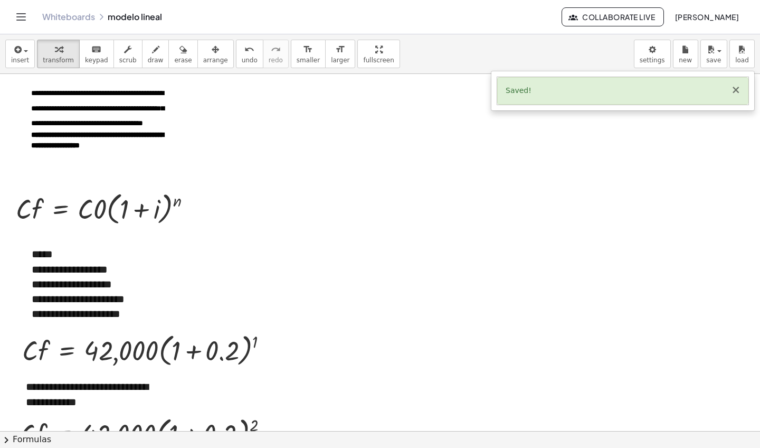
click at [739, 90] on button "×" at bounding box center [736, 89] width 10 height 11
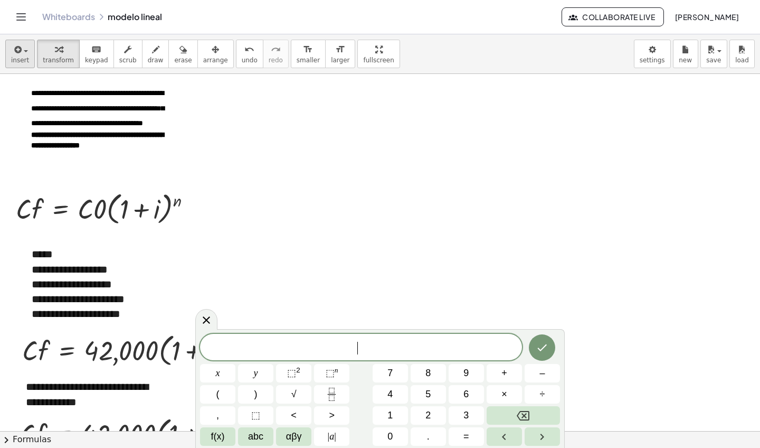
click at [25, 57] on span "insert" at bounding box center [20, 60] width 18 height 7
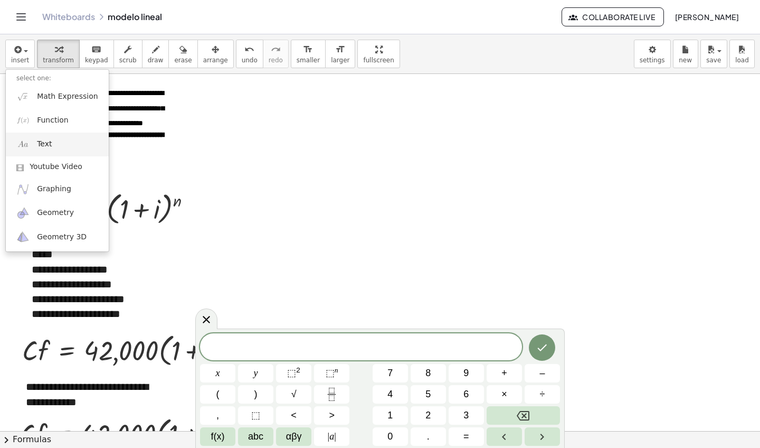
click at [69, 137] on link "Text" at bounding box center [57, 145] width 103 height 24
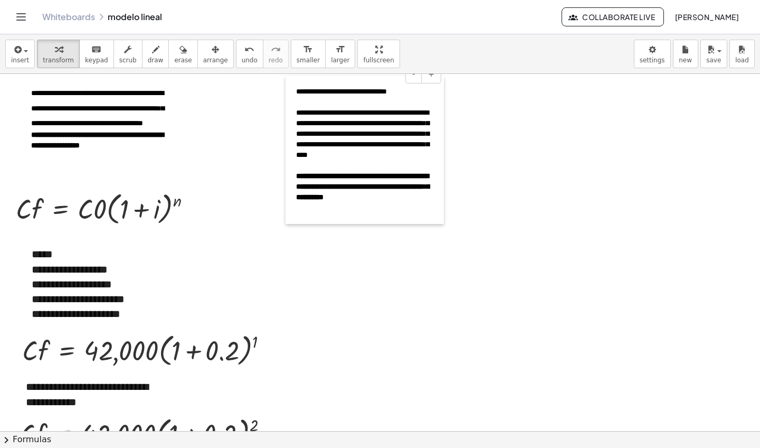
drag, startPoint x: 270, startPoint y: 196, endPoint x: 287, endPoint y: 163, distance: 38.0
click at [287, 163] on div at bounding box center [291, 150] width 11 height 148
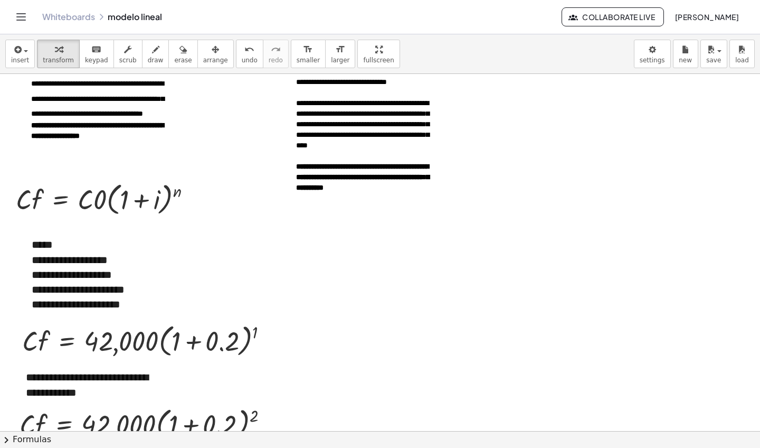
scroll to position [7, 0]
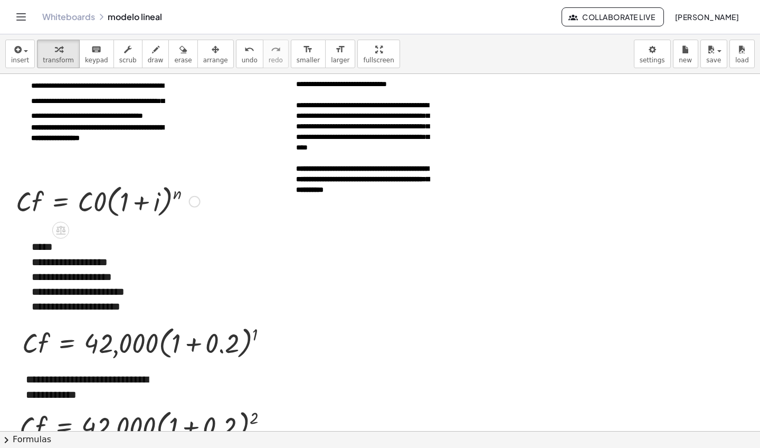
click at [142, 202] on div at bounding box center [108, 201] width 195 height 40
click at [194, 202] on div "Fix a mistake Transform line Copy line as LaTeX Copy derivation as LaTeX Expand…" at bounding box center [195, 202] width 12 height 12
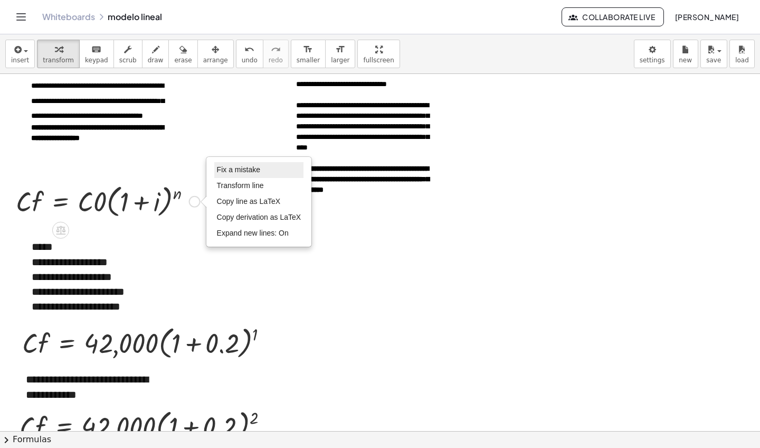
click at [260, 173] on span "Fix a mistake" at bounding box center [238, 169] width 43 height 8
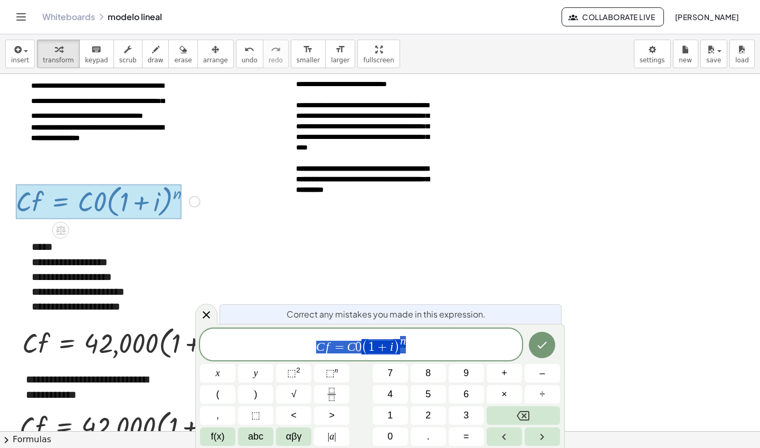
drag, startPoint x: 316, startPoint y: 341, endPoint x: 407, endPoint y: 359, distance: 93.1
click at [407, 359] on div "**********" at bounding box center [361, 344] width 322 height 32
click at [201, 315] on icon at bounding box center [206, 314] width 13 height 13
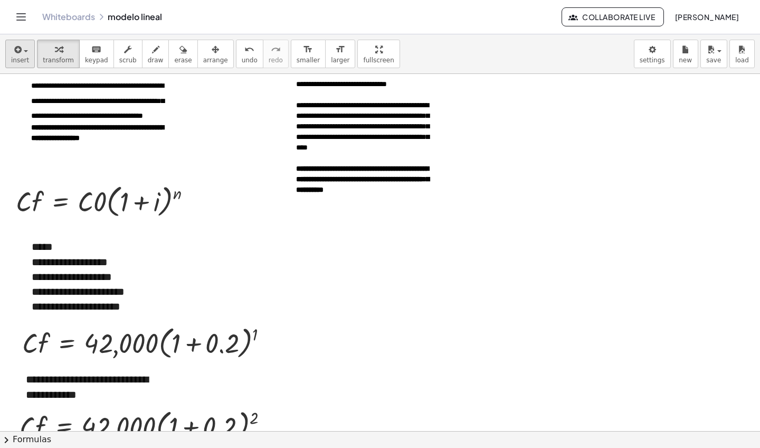
click at [25, 53] on div "button" at bounding box center [20, 49] width 18 height 13
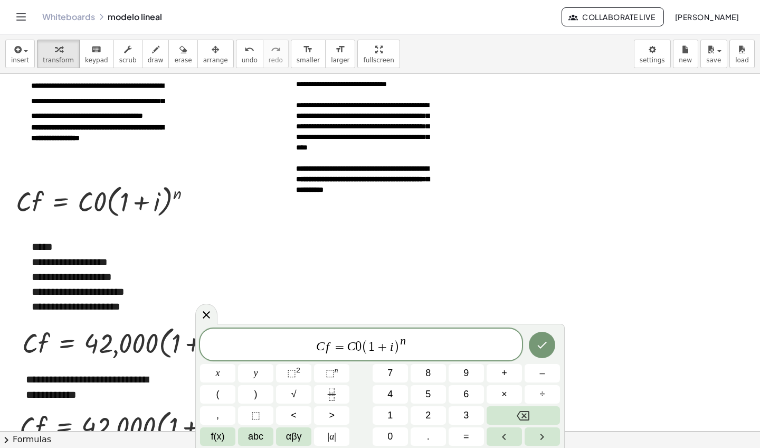
click at [395, 346] on span ")" at bounding box center [396, 346] width 7 height 15
click at [419, 342] on span "C f = C 0 ( 1 + . 0 4 ​ ) n" at bounding box center [361, 345] width 322 height 21
click at [413, 341] on span "C f = C 0 ( 1 + . 0 4 ) n ​" at bounding box center [361, 345] width 322 height 21
click at [356, 347] on span "(" at bounding box center [359, 346] width 7 height 15
click at [421, 341] on span "C f = 5 0 0 0 0 ( 1 + . 0 4 ) 1 ​" at bounding box center [361, 345] width 322 height 21
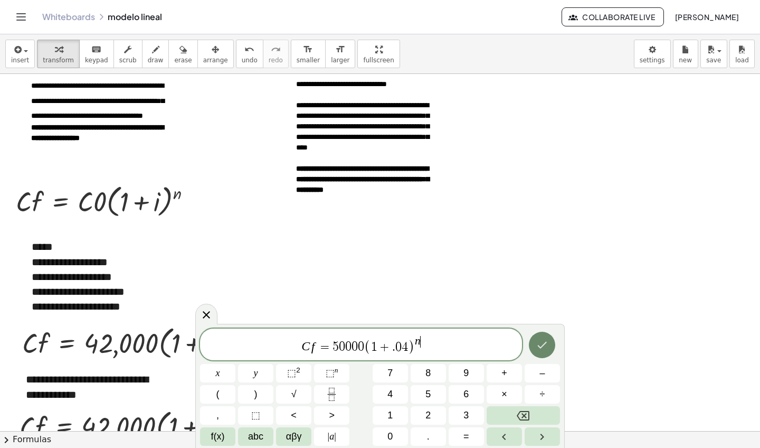
click at [545, 344] on icon "Done" at bounding box center [543, 345] width 10 height 7
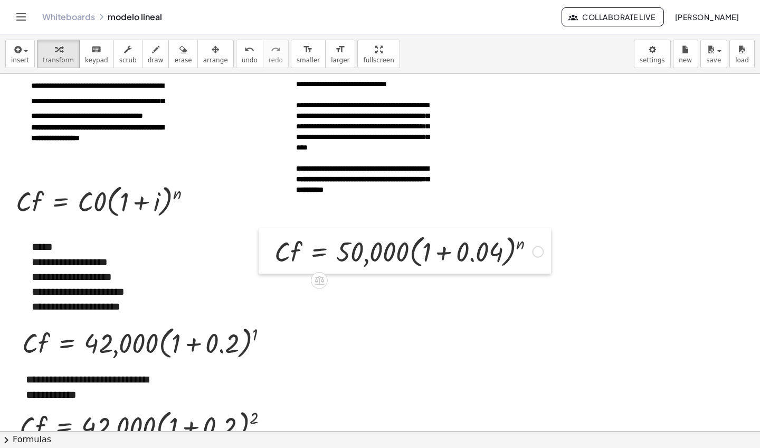
drag, startPoint x: 421, startPoint y: 335, endPoint x: 267, endPoint y: 250, distance: 175.9
click at [267, 250] on div at bounding box center [267, 250] width 16 height 45
click at [273, 251] on div at bounding box center [267, 250] width 16 height 45
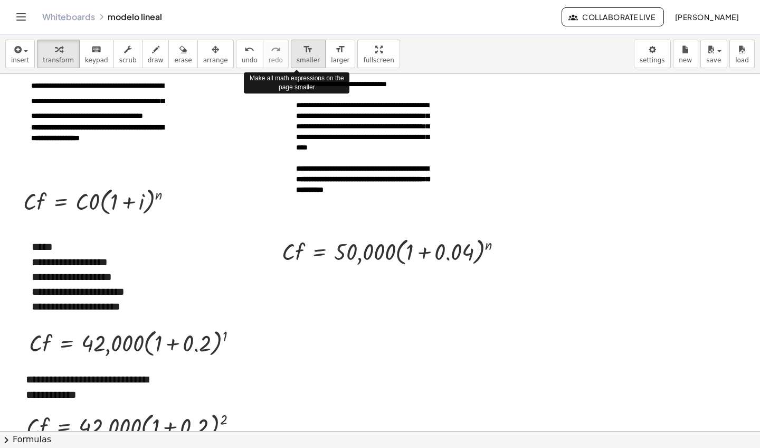
click at [303, 49] on icon "format_size" at bounding box center [308, 49] width 10 height 13
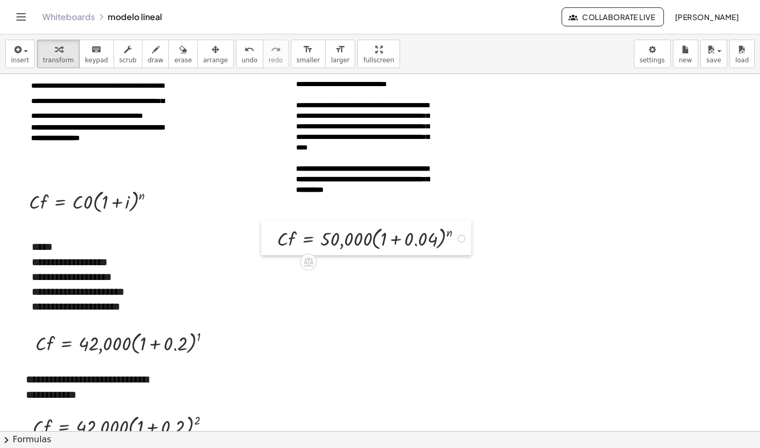
drag, startPoint x: 282, startPoint y: 252, endPoint x: 271, endPoint y: 239, distance: 16.9
click at [271, 239] on div at bounding box center [269, 237] width 16 height 35
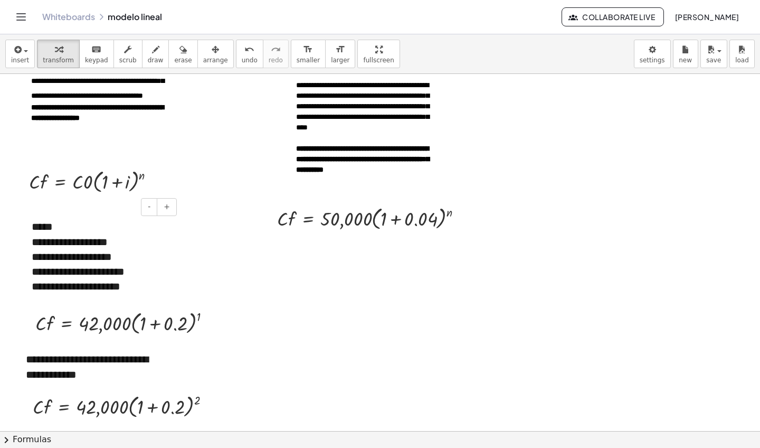
scroll to position [64, 0]
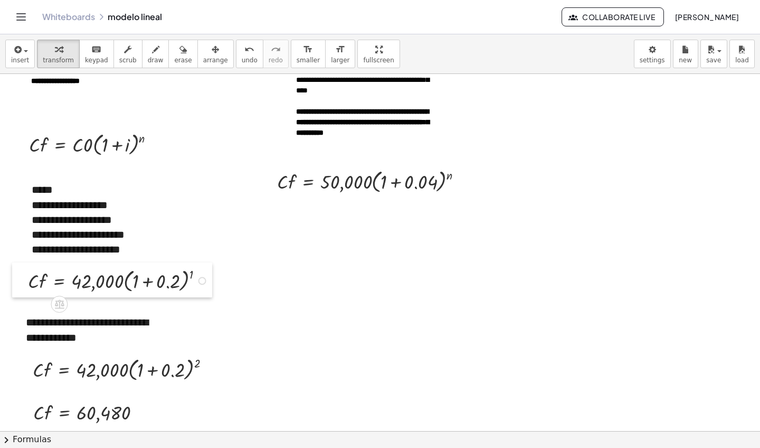
drag, startPoint x: 29, startPoint y: 282, endPoint x: 21, endPoint y: 277, distance: 9.1
click at [21, 277] on div at bounding box center [20, 279] width 16 height 35
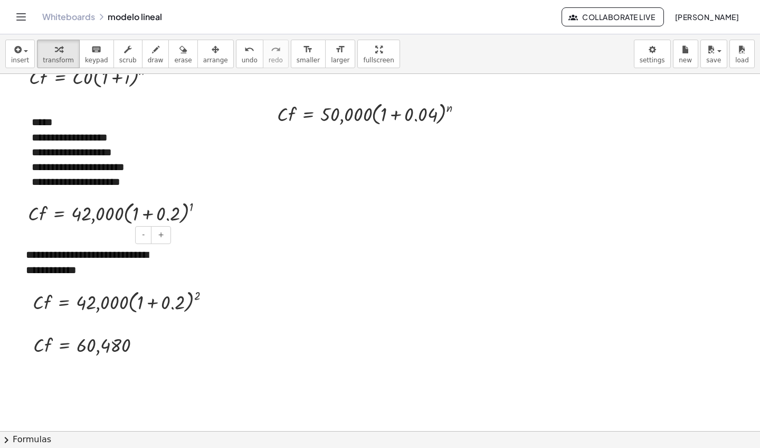
scroll to position [166, 0]
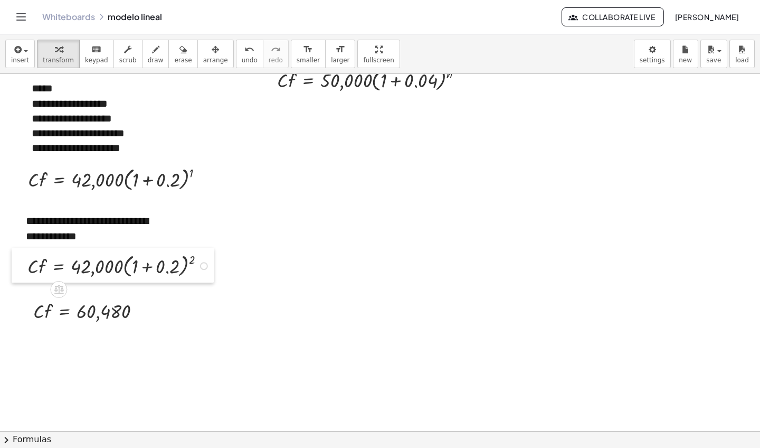
drag, startPoint x: 25, startPoint y: 272, endPoint x: 20, endPoint y: 270, distance: 5.7
click at [20, 270] on div at bounding box center [20, 265] width 16 height 35
drag, startPoint x: 25, startPoint y: 312, endPoint x: 18, endPoint y: 303, distance: 11.3
click at [18, 303] on div at bounding box center [19, 301] width 16 height 32
click at [171, 269] on div at bounding box center [120, 265] width 196 height 30
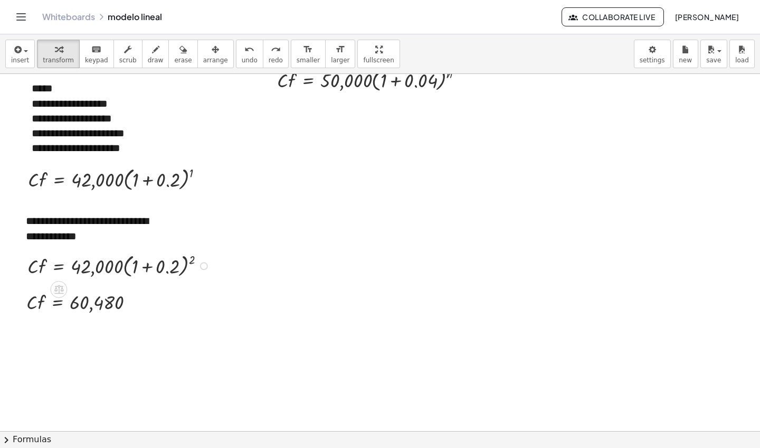
click at [203, 267] on div at bounding box center [204, 266] width 8 height 8
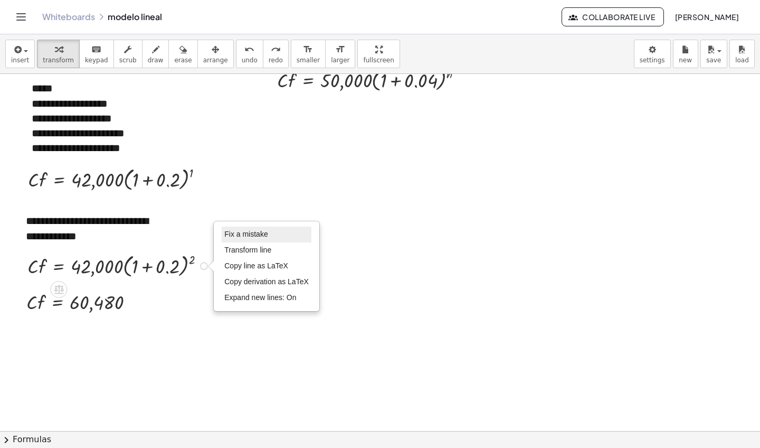
click at [243, 232] on span "Fix a mistake" at bounding box center [245, 234] width 43 height 8
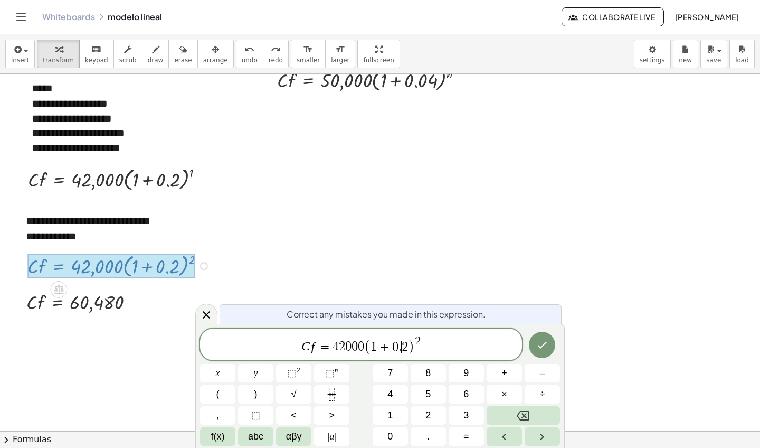
click at [401, 347] on span "1 + 0 . ​ 2" at bounding box center [389, 347] width 37 height 13
click at [546, 348] on icon "Done" at bounding box center [542, 345] width 13 height 13
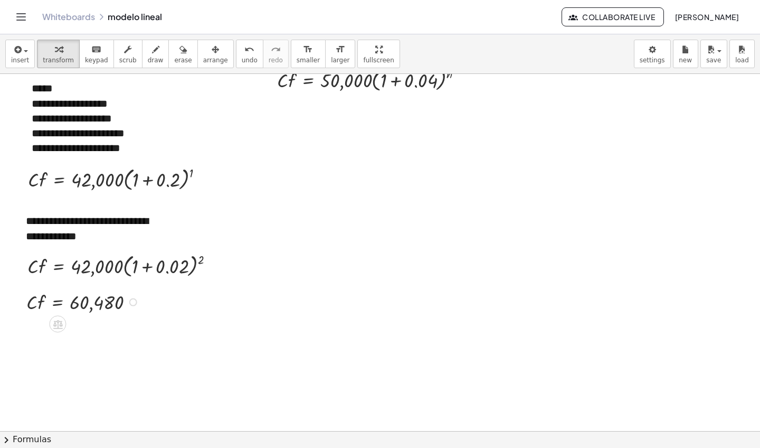
click at [132, 305] on div at bounding box center [133, 302] width 8 height 8
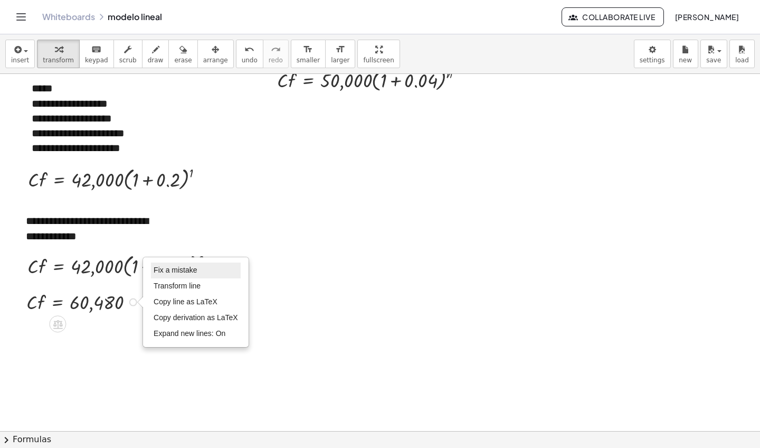
click at [178, 270] on span "Fix a mistake" at bounding box center [175, 270] width 43 height 8
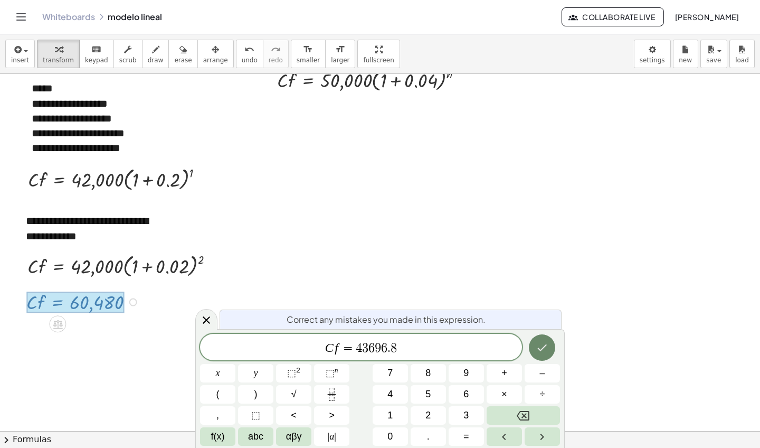
click at [543, 351] on icon "Done" at bounding box center [542, 347] width 13 height 13
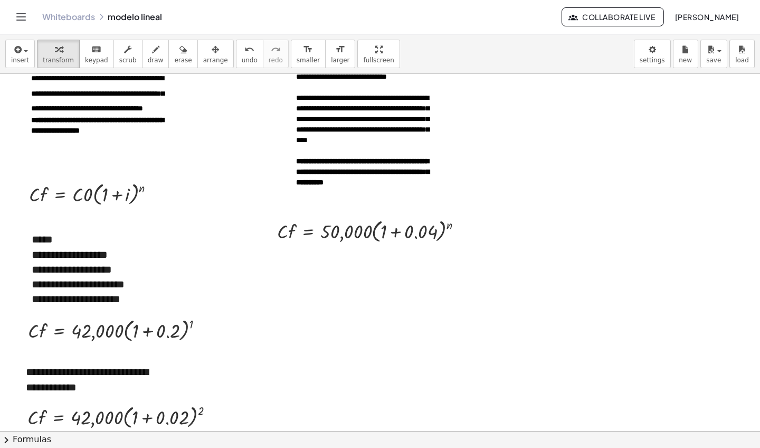
scroll to position [15, 0]
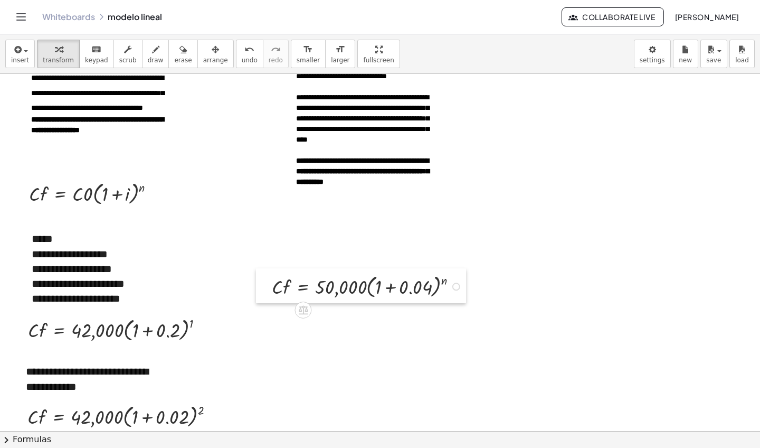
drag, startPoint x: 269, startPoint y: 229, endPoint x: 264, endPoint y: 285, distance: 56.8
click at [264, 285] on div at bounding box center [264, 285] width 16 height 35
click at [21, 51] on icon "button" at bounding box center [17, 49] width 10 height 13
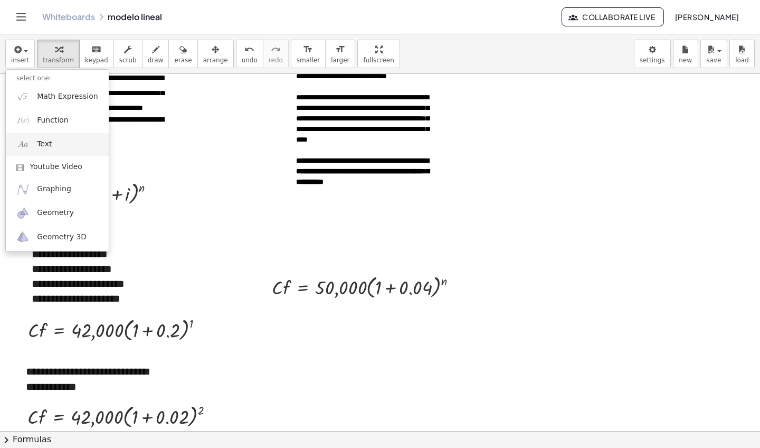
click at [67, 139] on link "Text" at bounding box center [57, 145] width 103 height 24
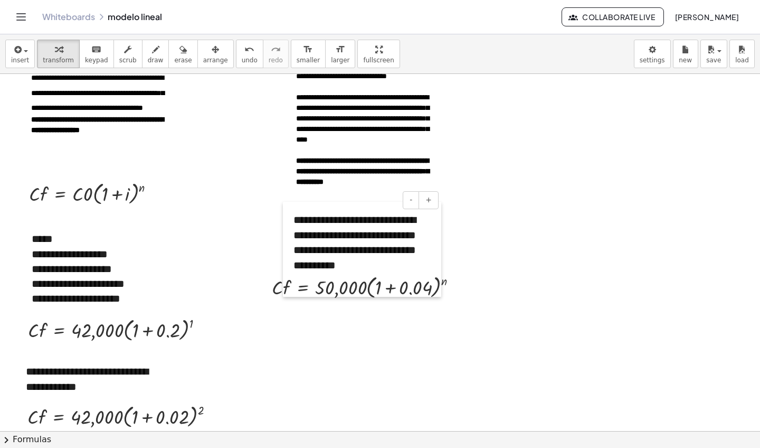
drag, startPoint x: 522, startPoint y: 159, endPoint x: 285, endPoint y: 251, distance: 254.8
click at [285, 251] on div at bounding box center [288, 249] width 11 height 95
click at [416, 202] on button "-" at bounding box center [411, 200] width 16 height 18
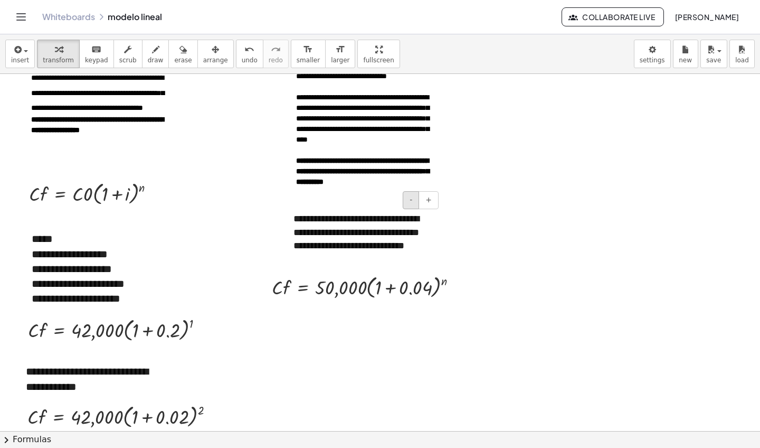
click at [416, 202] on button "-" at bounding box center [411, 200] width 16 height 18
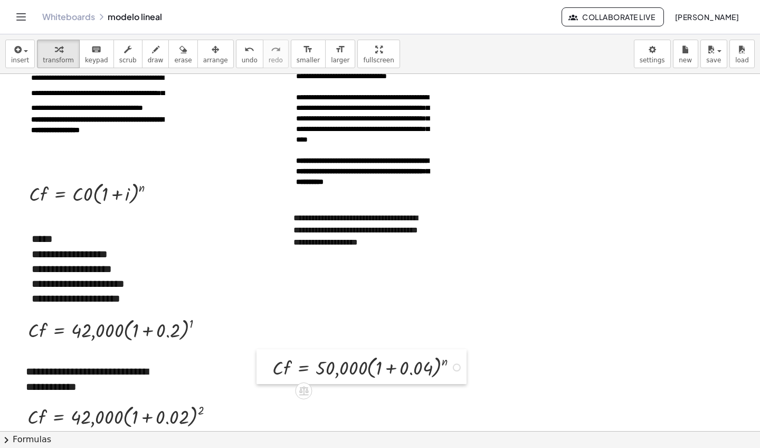
drag, startPoint x: 267, startPoint y: 288, endPoint x: 267, endPoint y: 367, distance: 79.2
click at [267, 368] on div at bounding box center [265, 366] width 16 height 35
click at [67, 260] on div "**********" at bounding box center [100, 254] width 137 height 15
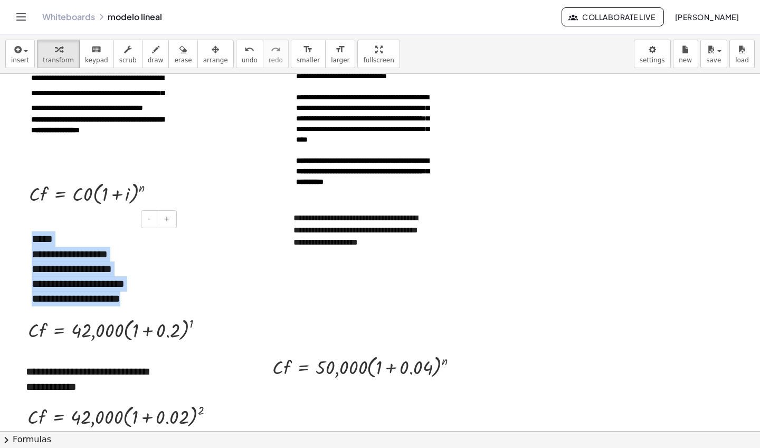
drag, startPoint x: 33, startPoint y: 240, endPoint x: 136, endPoint y: 302, distance: 120.5
click at [136, 302] on div "**********" at bounding box center [100, 268] width 158 height 95
copy div "**********"
click at [323, 278] on div "**********" at bounding box center [362, 241] width 158 height 79
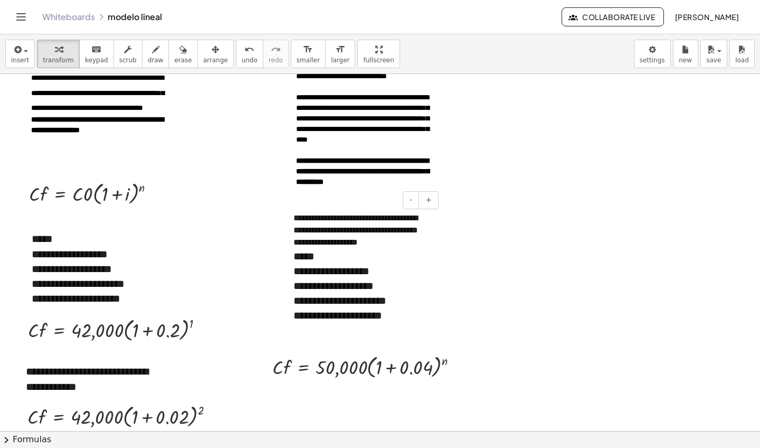
click at [375, 278] on div "**********" at bounding box center [362, 271] width 137 height 15
click at [380, 293] on div "**********" at bounding box center [362, 285] width 137 height 15
click at [396, 308] on div "**********" at bounding box center [362, 300] width 137 height 15
click at [405, 323] on div "**********" at bounding box center [362, 315] width 137 height 15
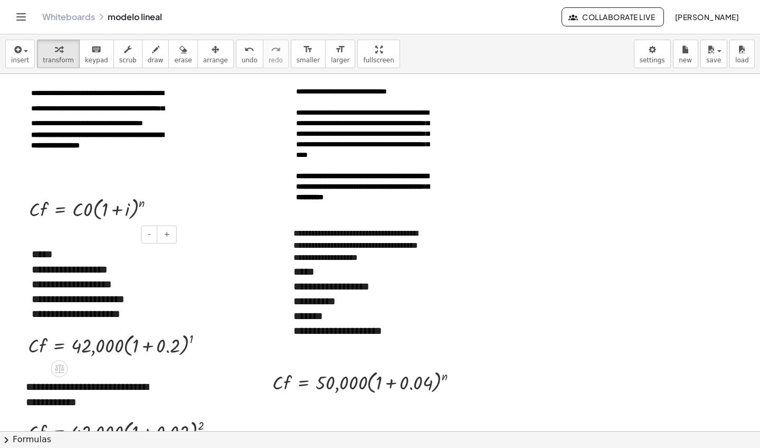
scroll to position [0, 0]
click at [105, 166] on div "**********" at bounding box center [99, 148] width 137 height 36
click at [425, 215] on button "+" at bounding box center [429, 215] width 20 height 18
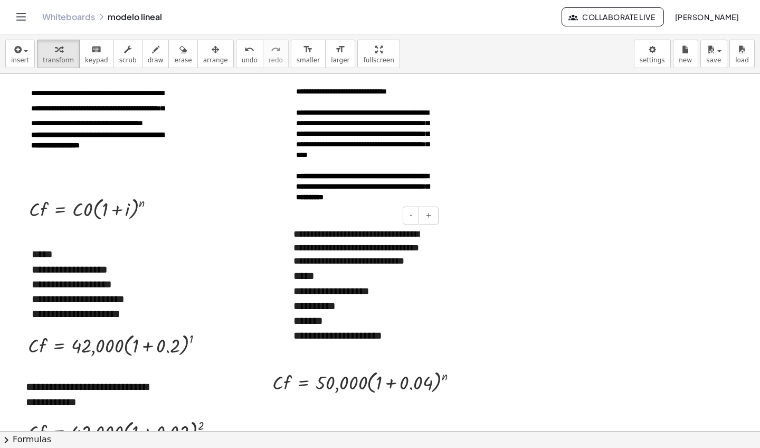
click at [332, 252] on div "**********" at bounding box center [362, 291] width 158 height 148
click at [302, 221] on div "- +" at bounding box center [359, 215] width 158 height 18
click at [302, 245] on div "**********" at bounding box center [362, 291] width 158 height 148
click at [295, 235] on div "**********" at bounding box center [362, 291] width 158 height 148
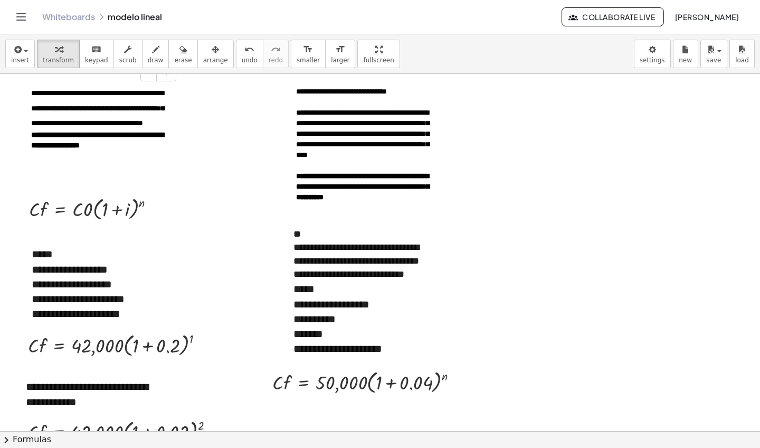
click at [43, 181] on div "**********" at bounding box center [100, 132] width 158 height 116
click at [26, 57] on span "insert" at bounding box center [20, 60] width 18 height 7
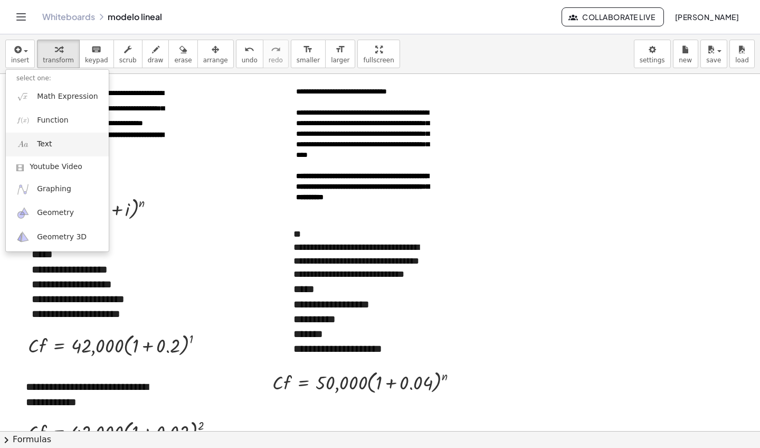
click at [61, 140] on link "Text" at bounding box center [57, 145] width 103 height 24
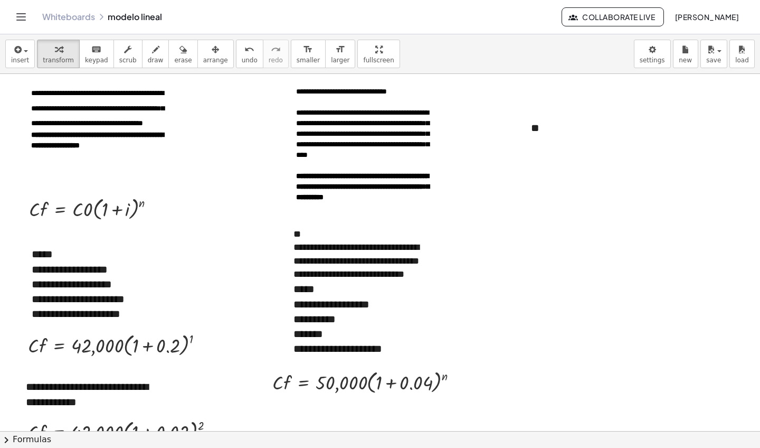
drag, startPoint x: 522, startPoint y: 129, endPoint x: 25, endPoint y: 183, distance: 499.4
click at [25, 183] on div at bounding box center [29, 182] width 11 height 36
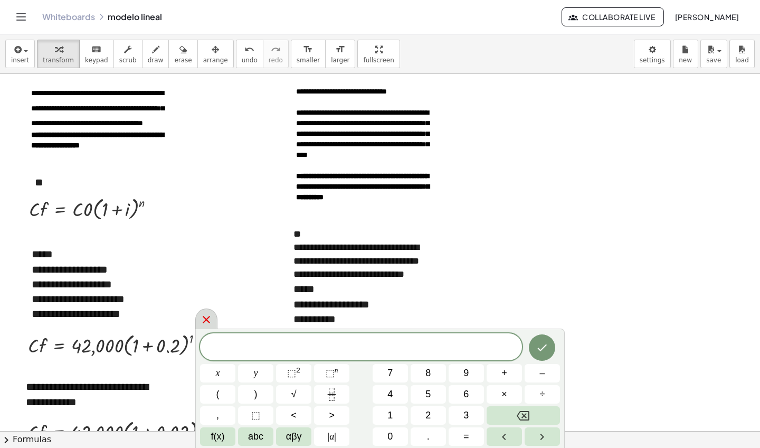
click at [208, 316] on icon at bounding box center [206, 319] width 13 height 13
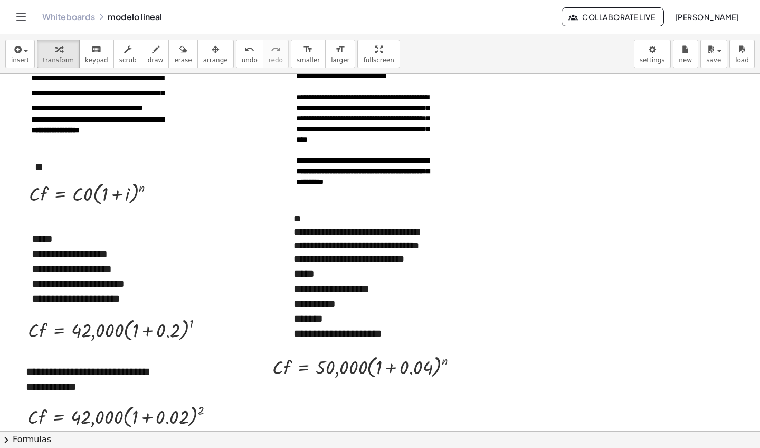
scroll to position [24, 0]
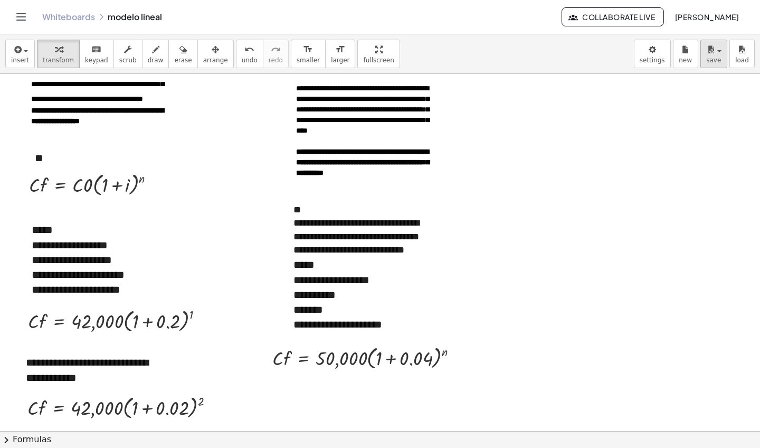
click at [713, 58] on span "save" at bounding box center [714, 60] width 15 height 7
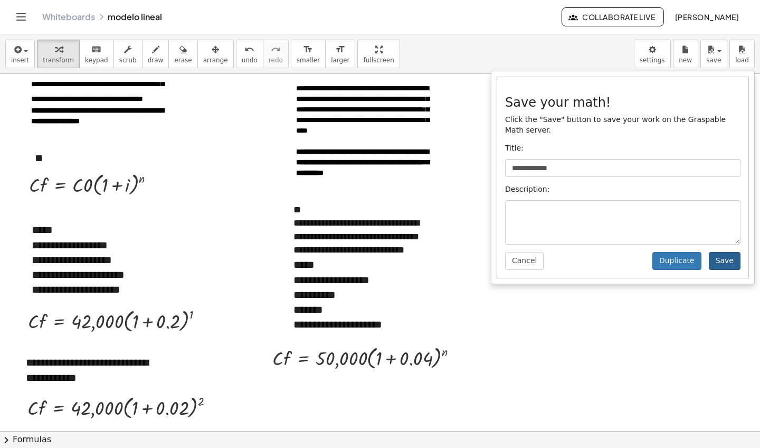
click at [727, 259] on button "Save" at bounding box center [725, 261] width 32 height 18
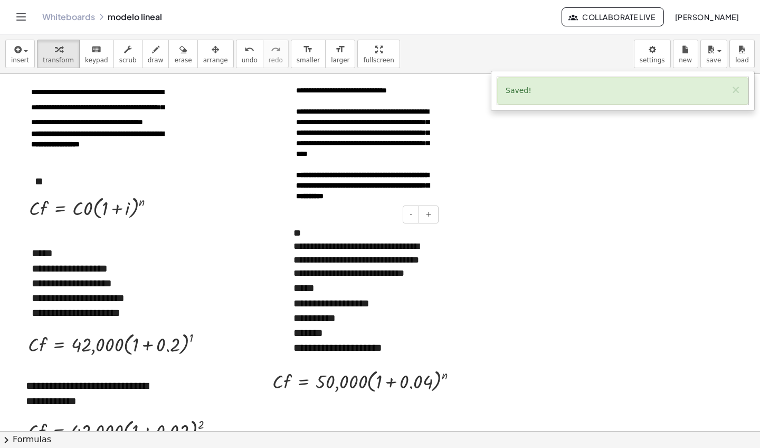
scroll to position [0, 0]
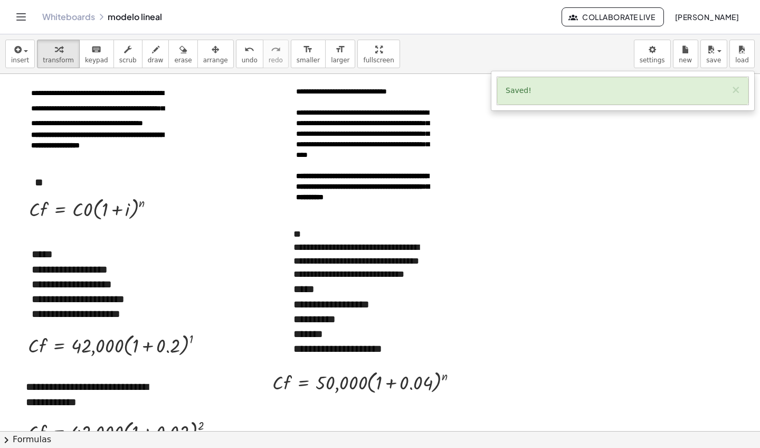
click at [22, 19] on icon "Toggle navigation" at bounding box center [21, 17] width 13 height 13
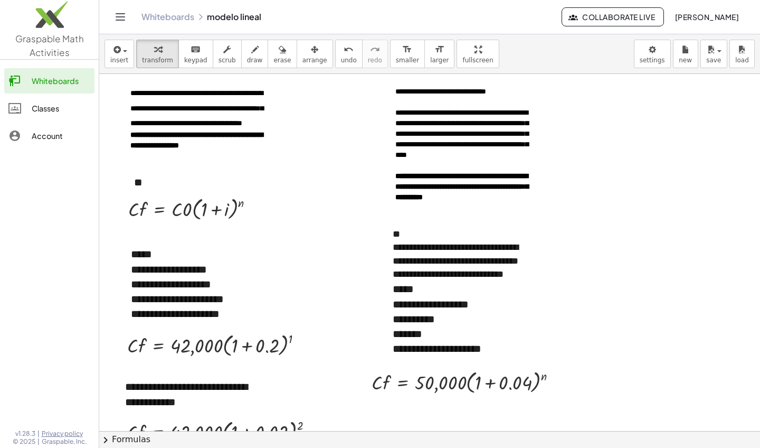
click at [118, 18] on icon "Toggle navigation" at bounding box center [120, 17] width 13 height 13
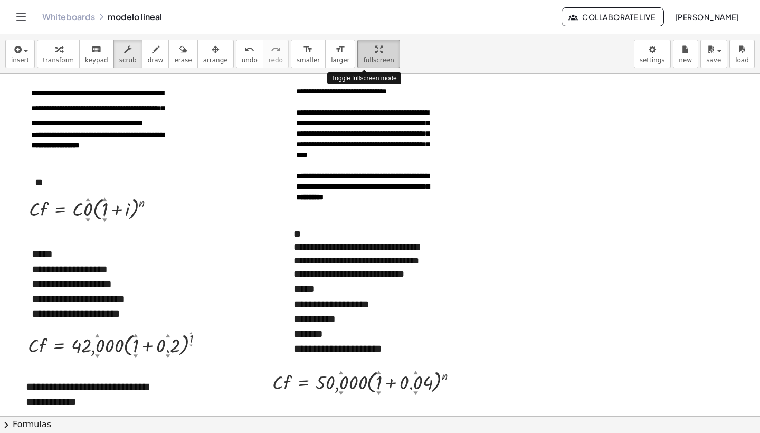
click at [363, 60] on span "fullscreen" at bounding box center [378, 60] width 31 height 7
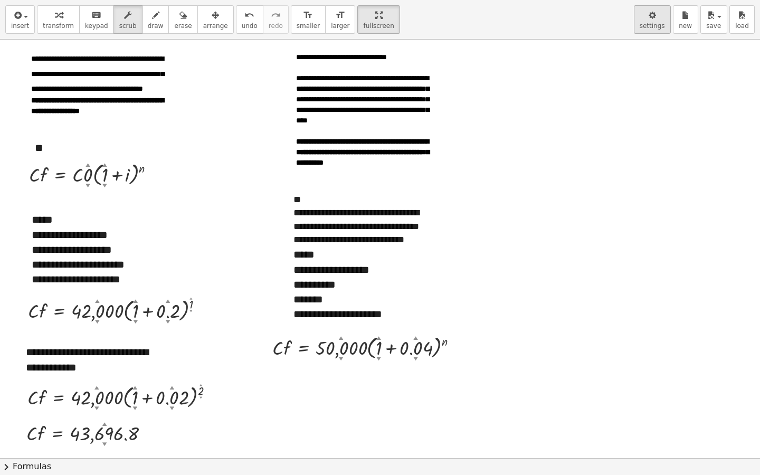
click at [652, 25] on span "settings" at bounding box center [652, 25] width 25 height 7
click at [648, 21] on div "button" at bounding box center [652, 14] width 25 height 13
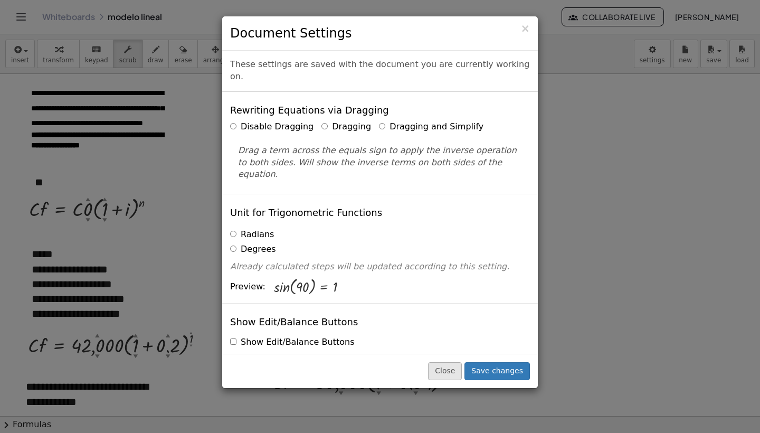
click at [456, 369] on button "Close" at bounding box center [445, 371] width 34 height 18
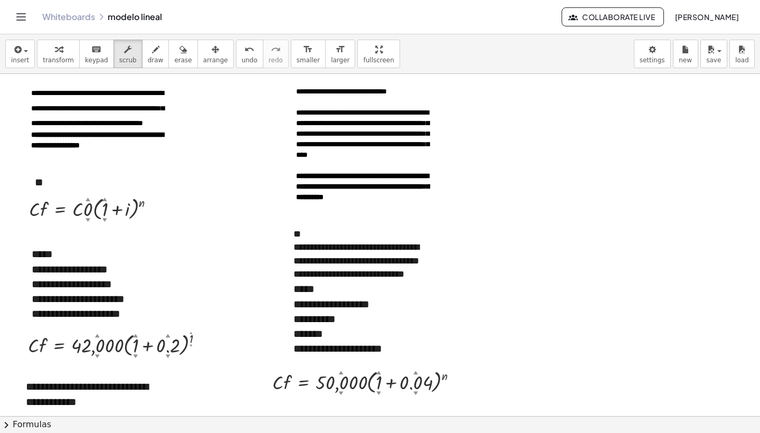
click at [589, 15] on span "Collaborate Live" at bounding box center [613, 17] width 84 height 10
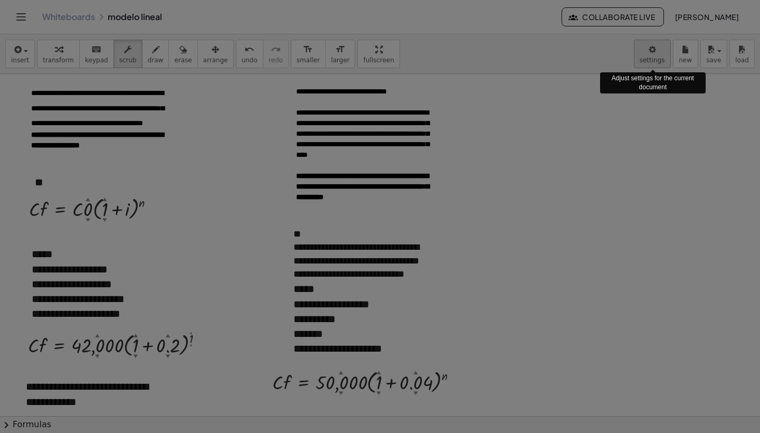
click at [657, 56] on body "**********" at bounding box center [380, 216] width 760 height 433
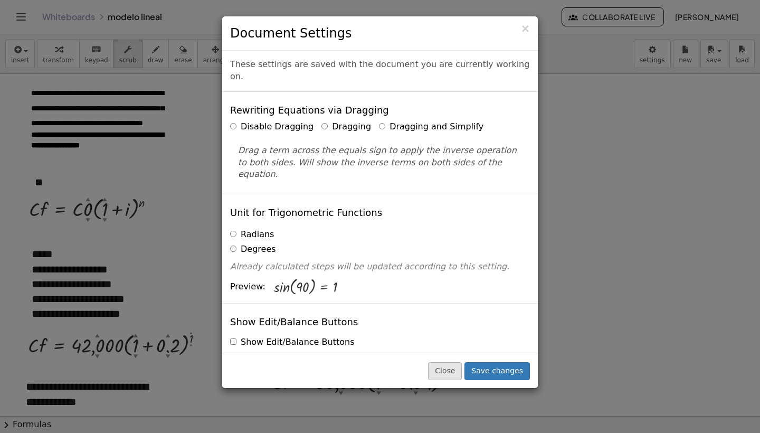
click at [461, 374] on button "Close" at bounding box center [445, 371] width 34 height 18
